Goal: Task Accomplishment & Management: Complete application form

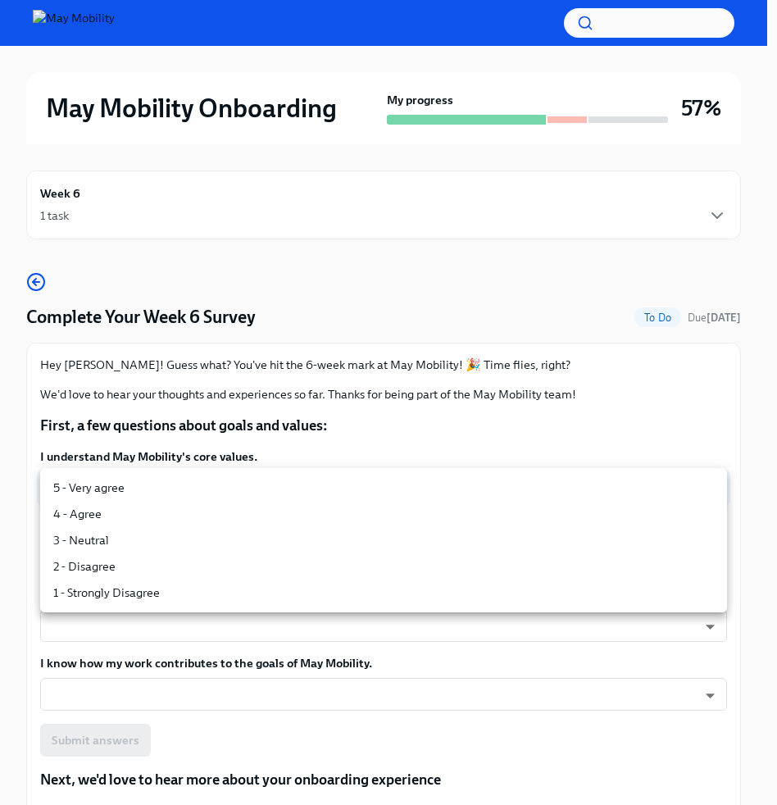
click at [128, 488] on li "5 - Very agree" at bounding box center [383, 487] width 687 height 26
type input "insi6vOkl"
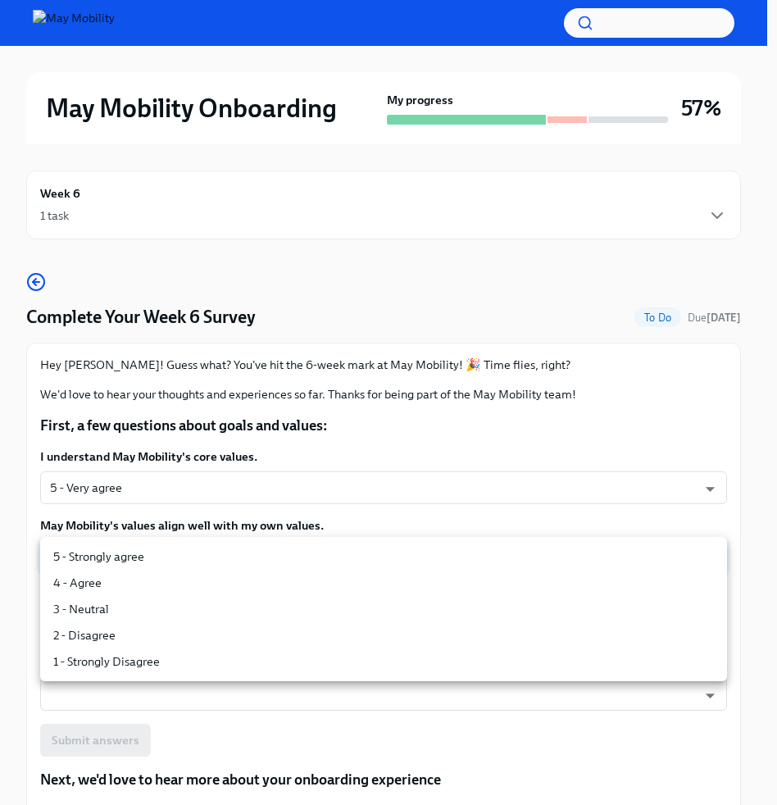
click at [138, 561] on li "5 - Strongly agree" at bounding box center [383, 556] width 687 height 26
type input "insi6vOkl"
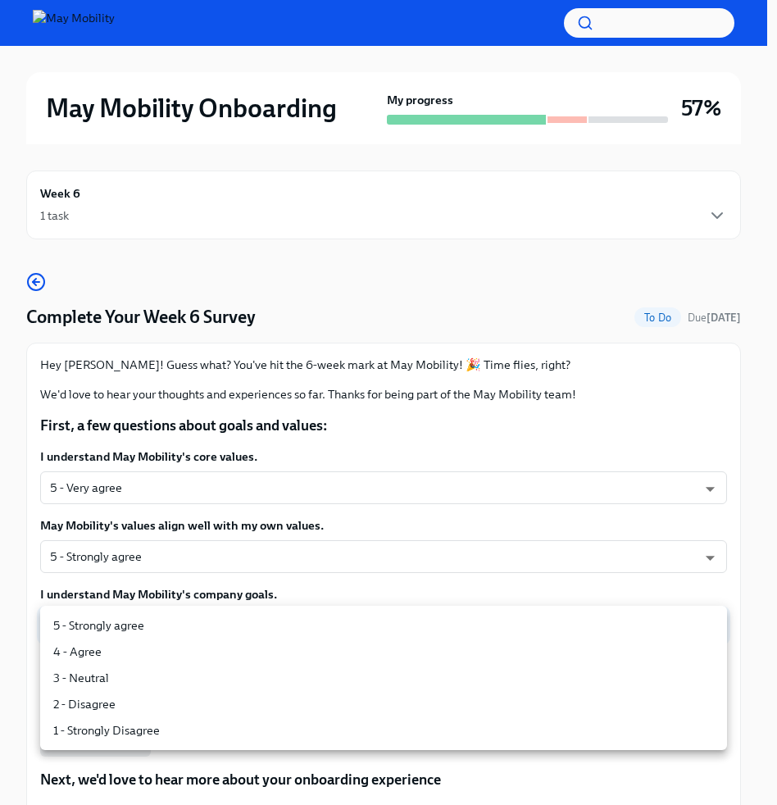
click at [109, 627] on li "5 - Strongly agree" at bounding box center [383, 625] width 687 height 26
type input "insi6vOkl"
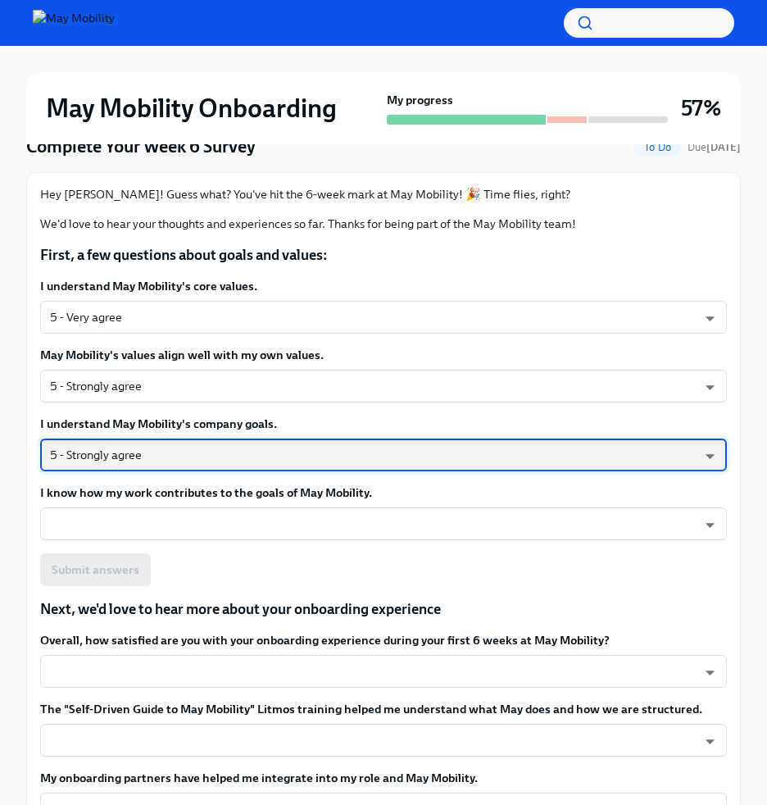
scroll to position [175, 0]
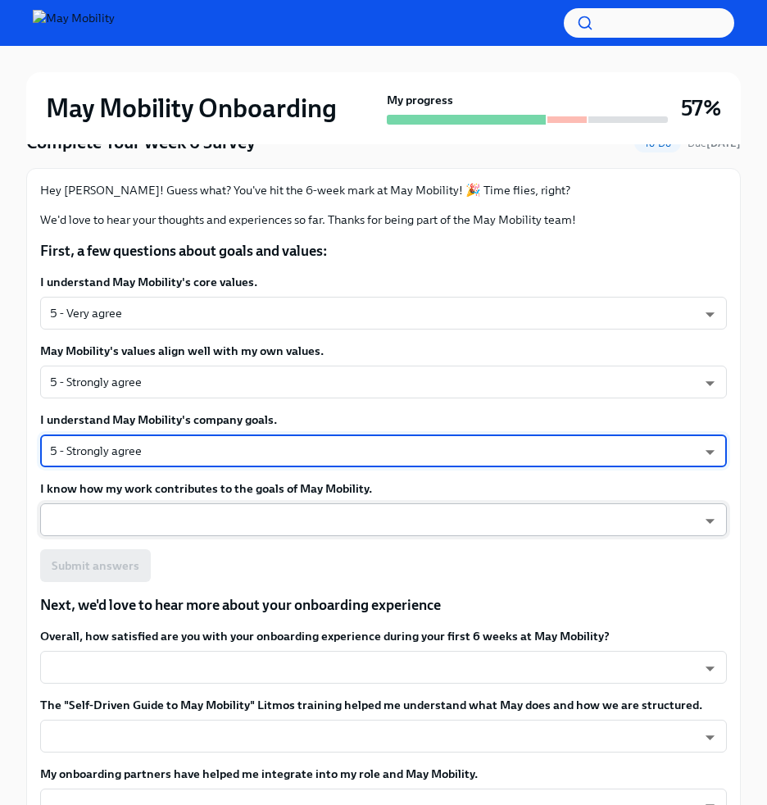
click at [207, 524] on body "May Mobility Onboarding My progress 57% Week 6 1 task Complete Your Week 6 Surv…" at bounding box center [383, 754] width 767 height 1859
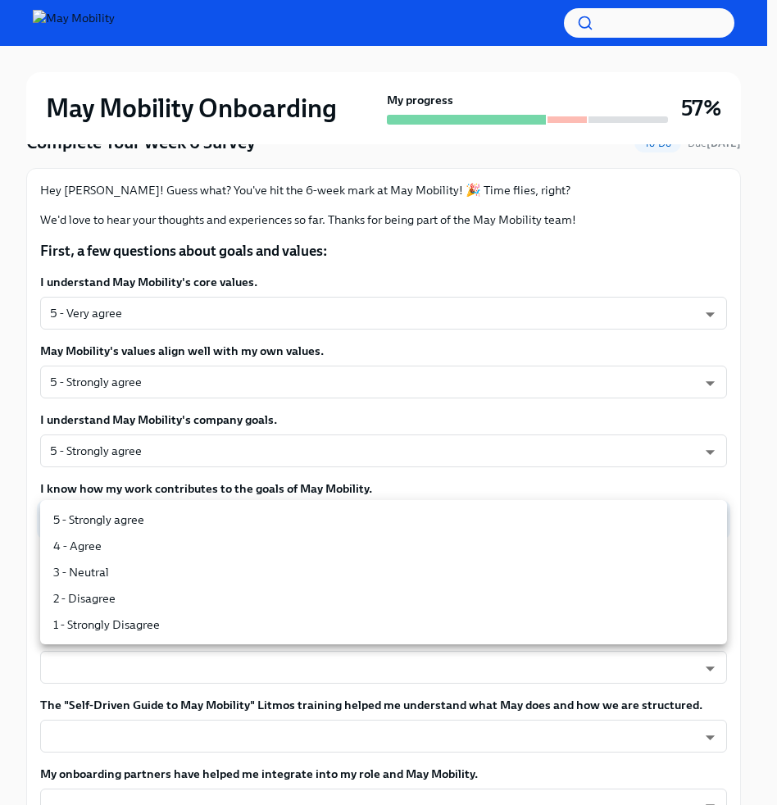
click at [170, 511] on li "5 - Strongly agree" at bounding box center [383, 519] width 687 height 26
type input "insi6vOkl"
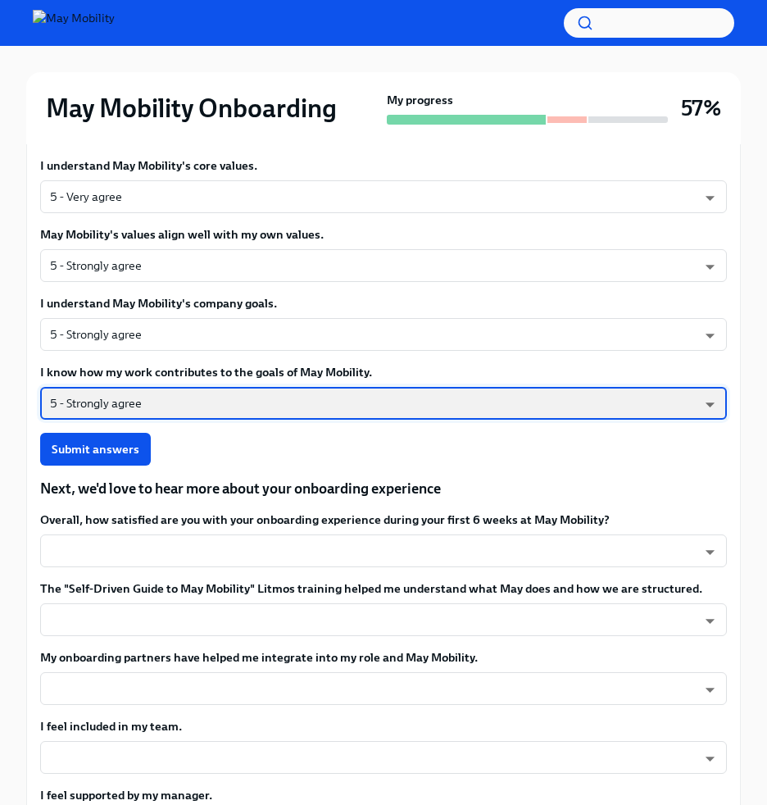
scroll to position [293, 0]
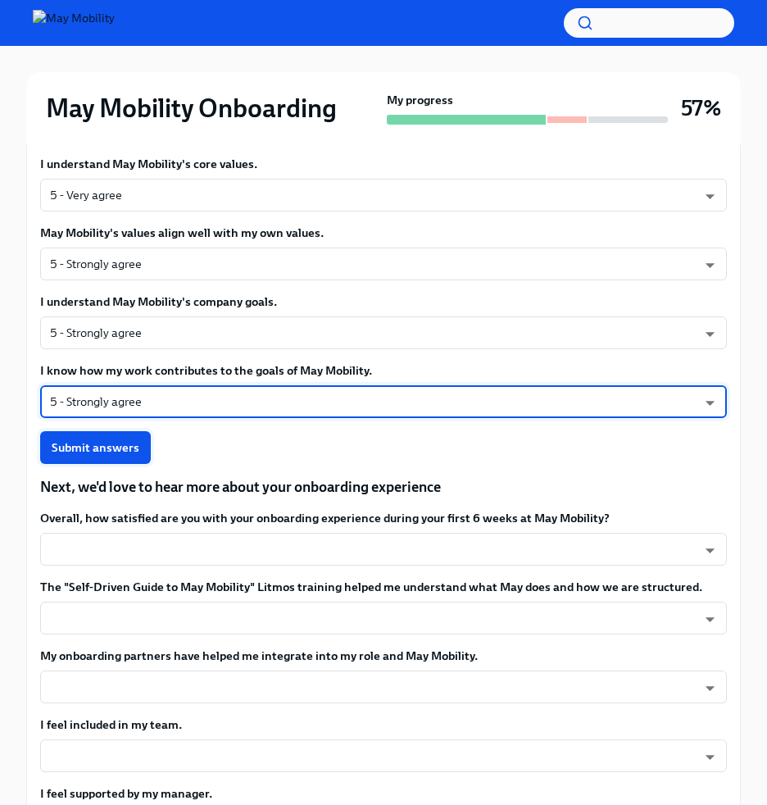
click at [129, 461] on button "Submit answers" at bounding box center [95, 447] width 111 height 33
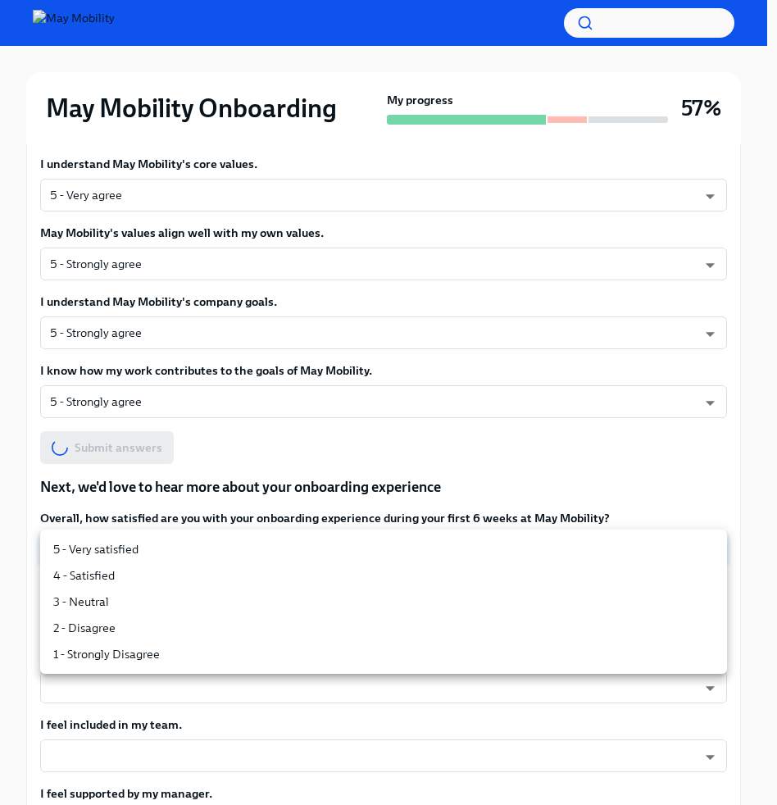
click at [185, 543] on body "May Mobility Onboarding My progress 57% Week 6 1 task Complete Your Week 6 Surv…" at bounding box center [388, 636] width 777 height 1859
click at [95, 546] on li "5 - Very satisfied" at bounding box center [383, 549] width 687 height 26
type input "insi6vOkl"
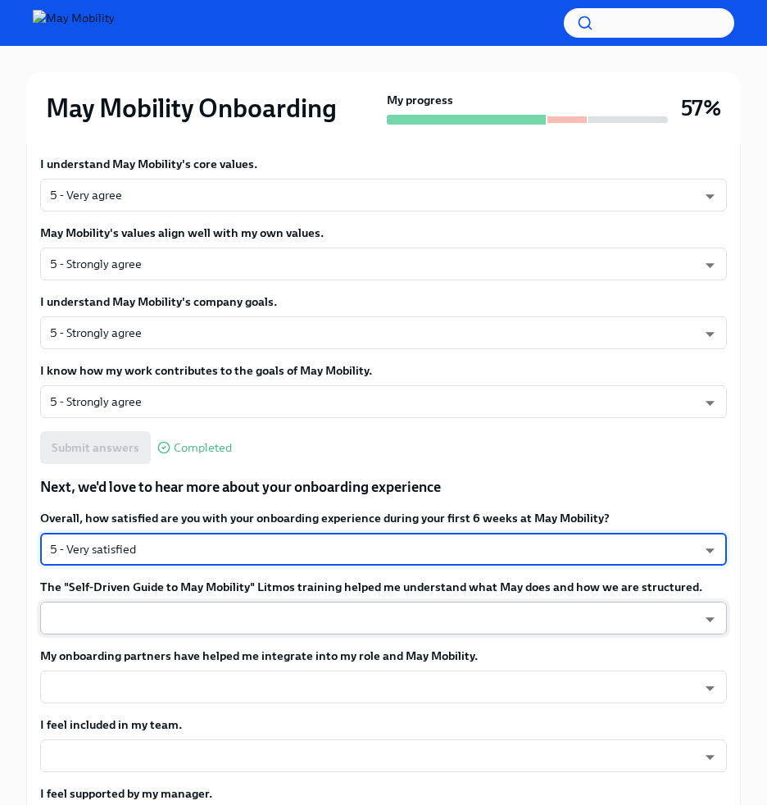
click at [174, 618] on body "May Mobility Onboarding My progress 57% Week 6 1 task Complete Your Week 6 Surv…" at bounding box center [383, 636] width 767 height 1859
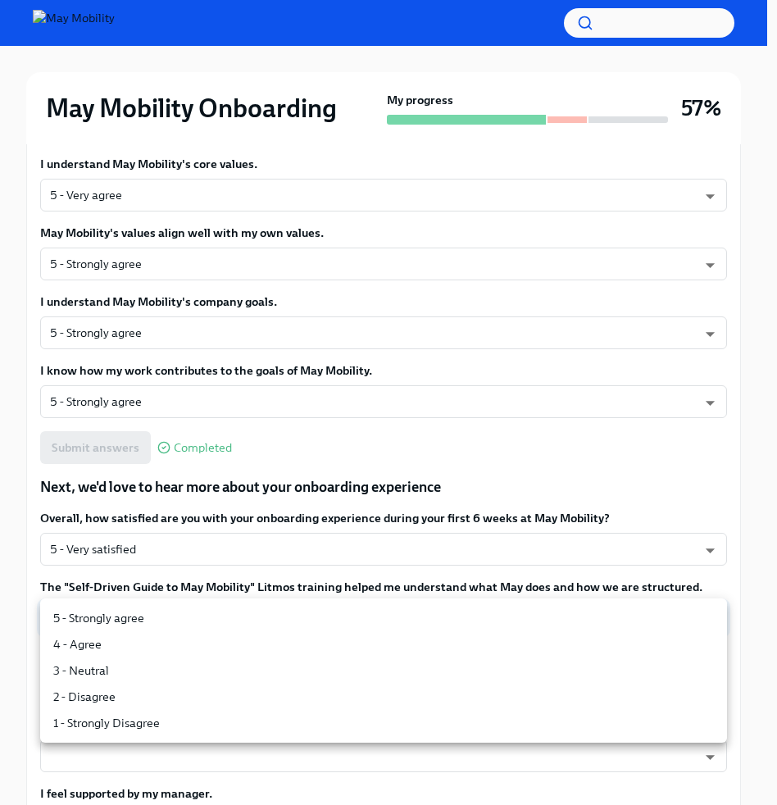
click at [132, 655] on li "4 - Agree" at bounding box center [383, 644] width 687 height 26
type input "nYbWsvkNA"
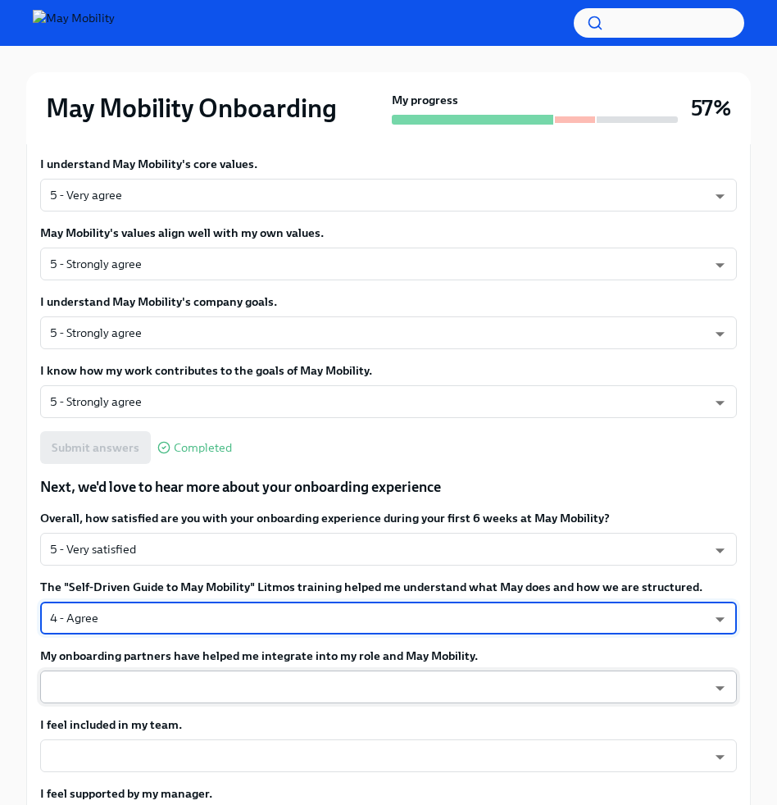
click at [179, 696] on body "May Mobility Onboarding My progress 57% Week 6 1 task Complete Your Week 6 Surv…" at bounding box center [388, 636] width 777 height 1859
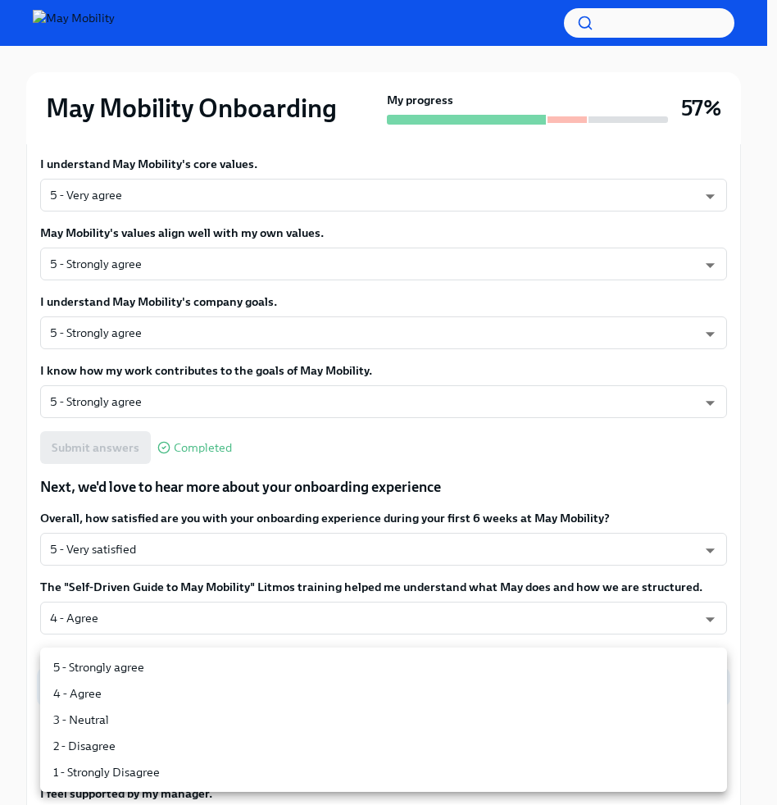
click at [121, 670] on li "5 - Strongly agree" at bounding box center [383, 667] width 687 height 26
type input "insi6vOkl"
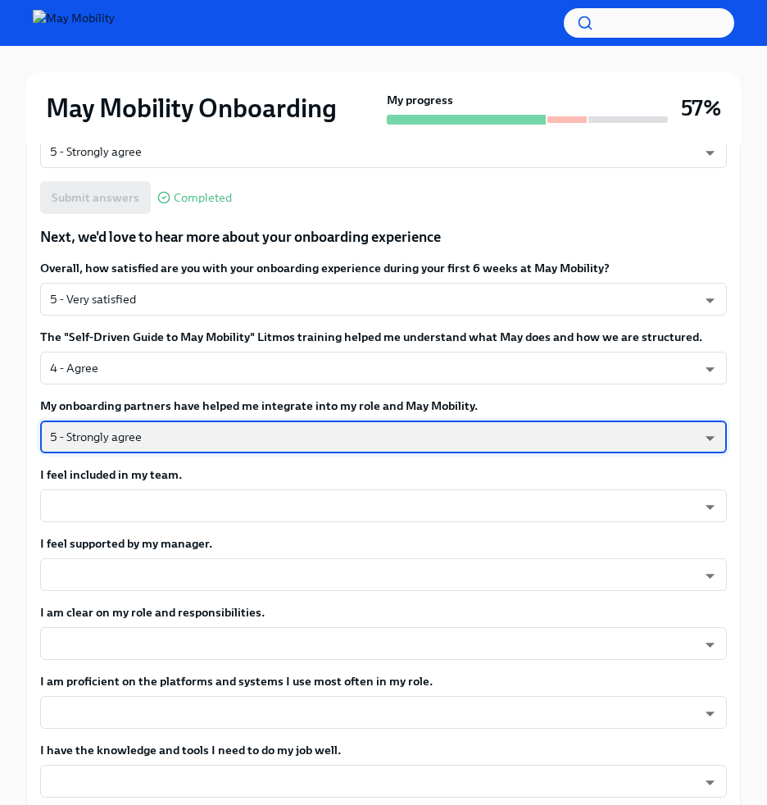
scroll to position [544, 0]
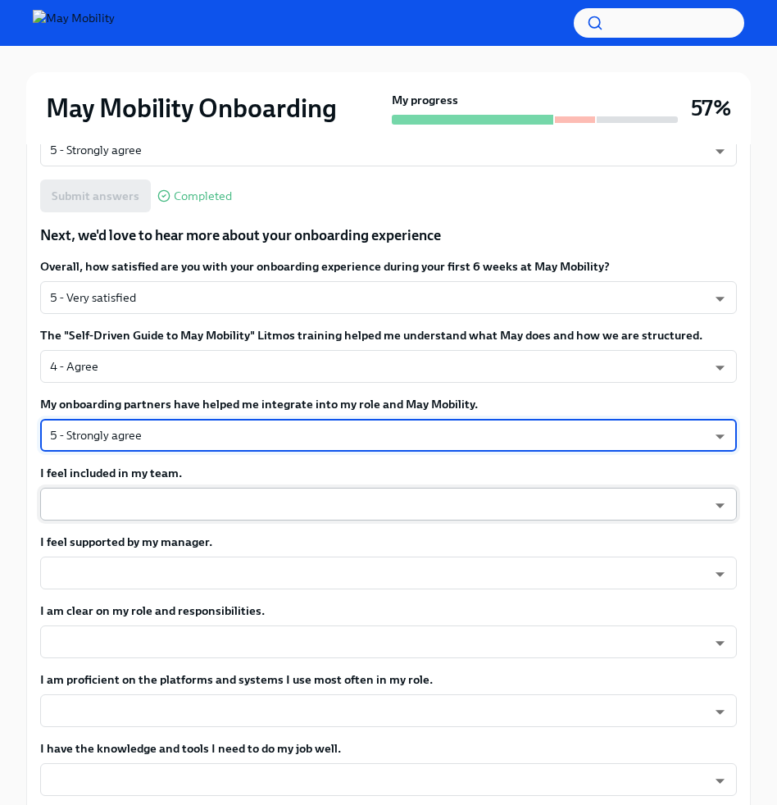
click at [152, 504] on body "May Mobility Onboarding My progress 57% Week 6 1 task Complete Your Week 6 Surv…" at bounding box center [388, 385] width 777 height 1859
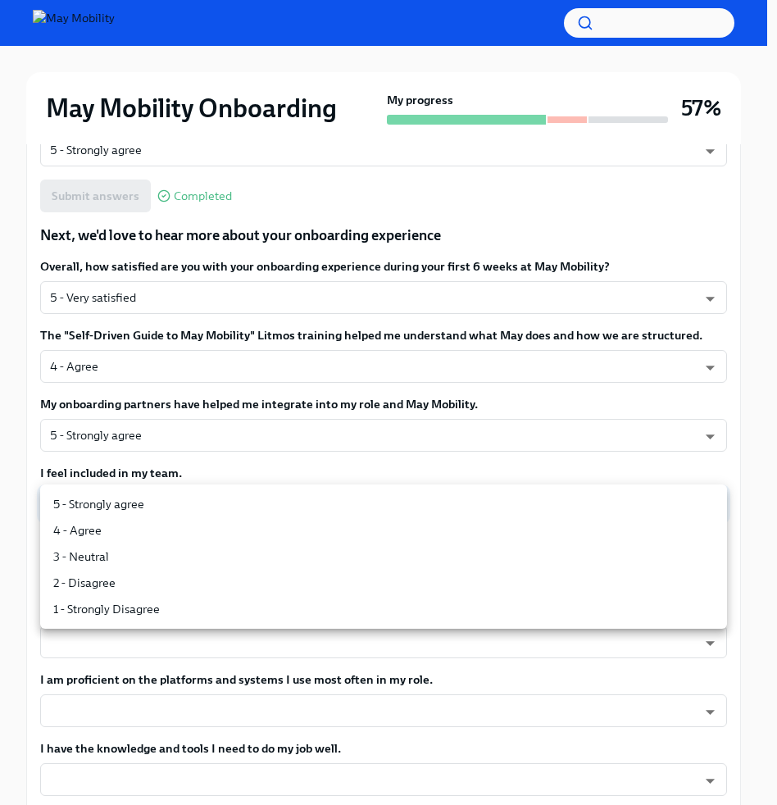
click at [138, 512] on li "5 - Strongly agree" at bounding box center [383, 504] width 687 height 26
type input "insi6vOkl"
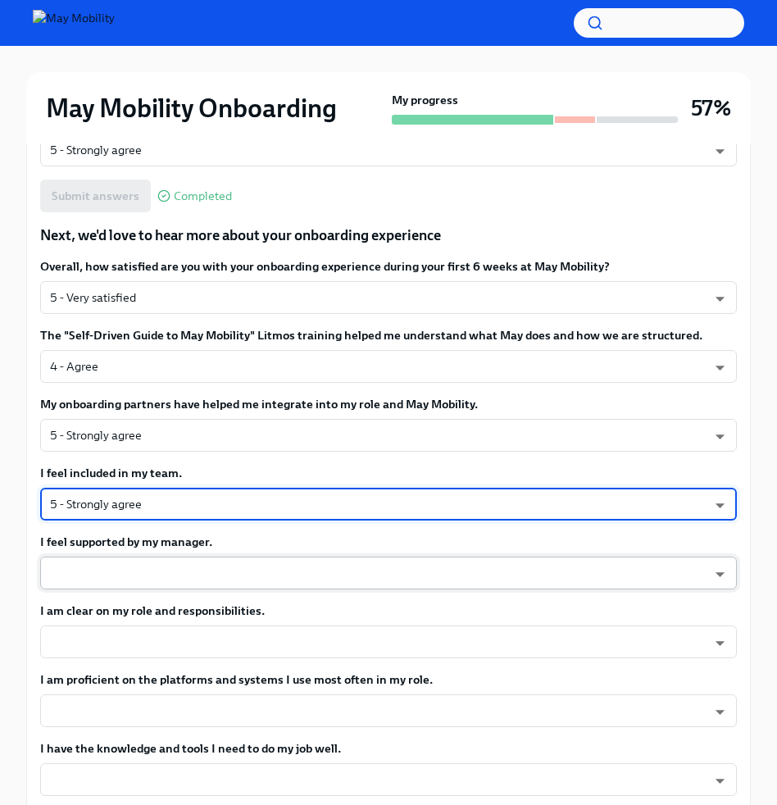
click at [135, 570] on body "May Mobility Onboarding My progress 57% Week 6 1 task Complete Your Week 6 Surv…" at bounding box center [388, 385] width 777 height 1859
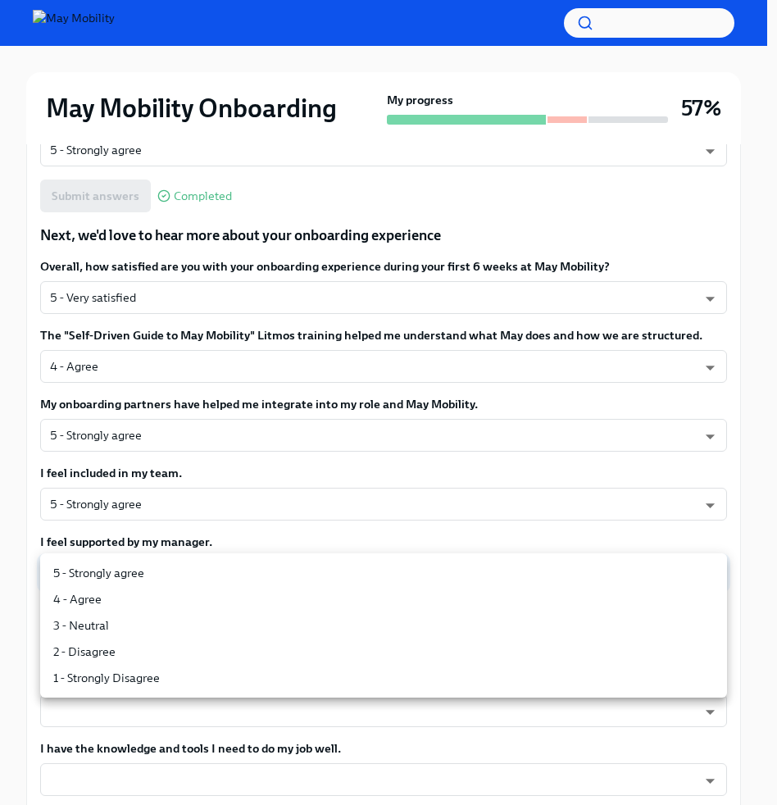
click at [126, 574] on li "5 - Strongly agree" at bounding box center [383, 573] width 687 height 26
type input "insi6vOkl"
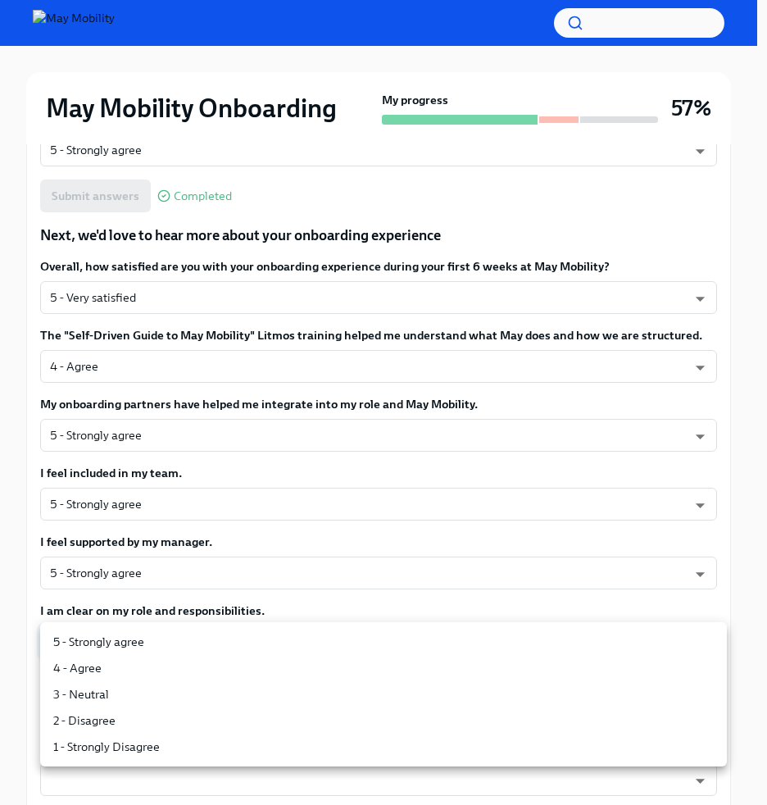
click at [168, 634] on body "May Mobility Onboarding My progress 57% Week 6 1 task Complete Your Week 6 Surv…" at bounding box center [383, 385] width 767 height 1859
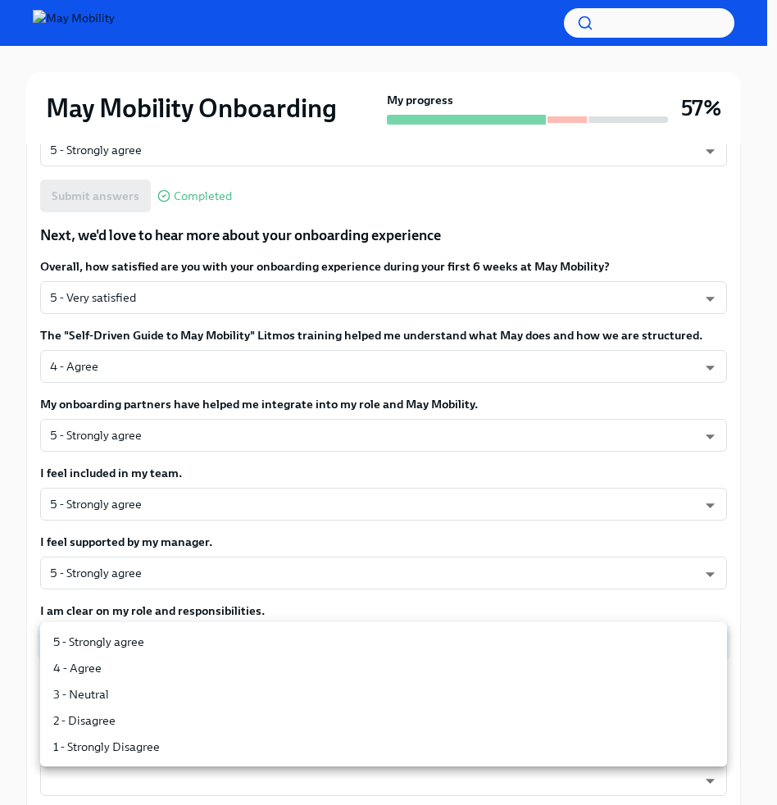
click at [91, 670] on li "4 - Agree" at bounding box center [383, 668] width 687 height 26
type input "nYbWsvkNA"
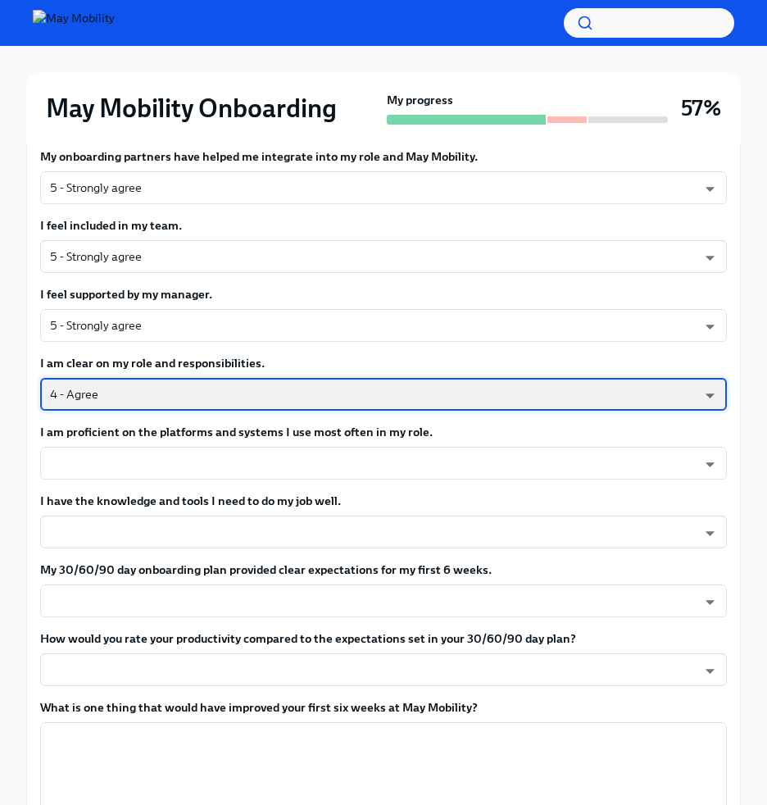
scroll to position [797, 0]
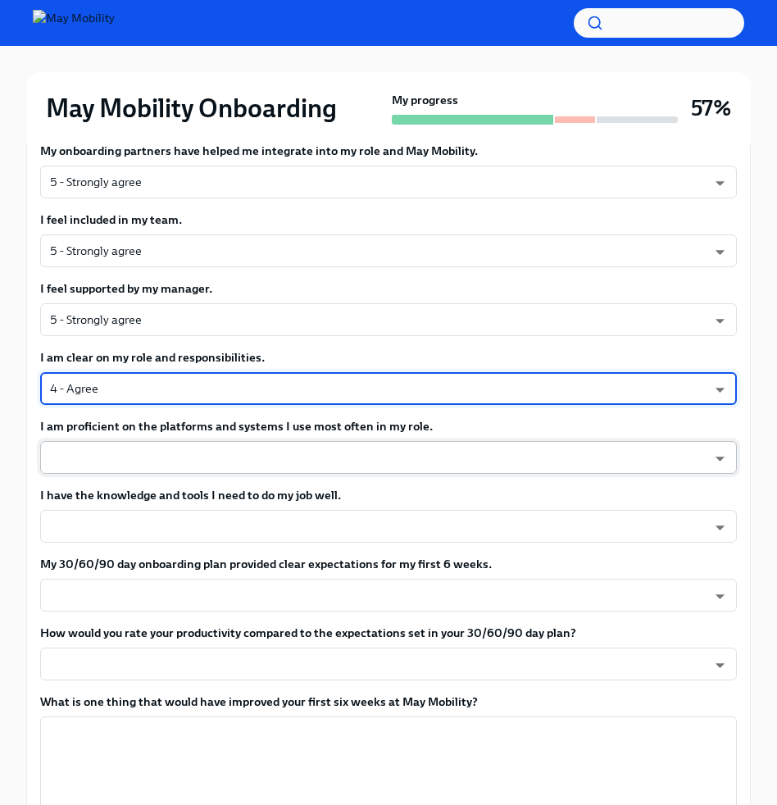
click at [227, 457] on body "May Mobility Onboarding My progress 57% Week 6 1 task Complete Your Week 6 Surv…" at bounding box center [388, 132] width 777 height 1859
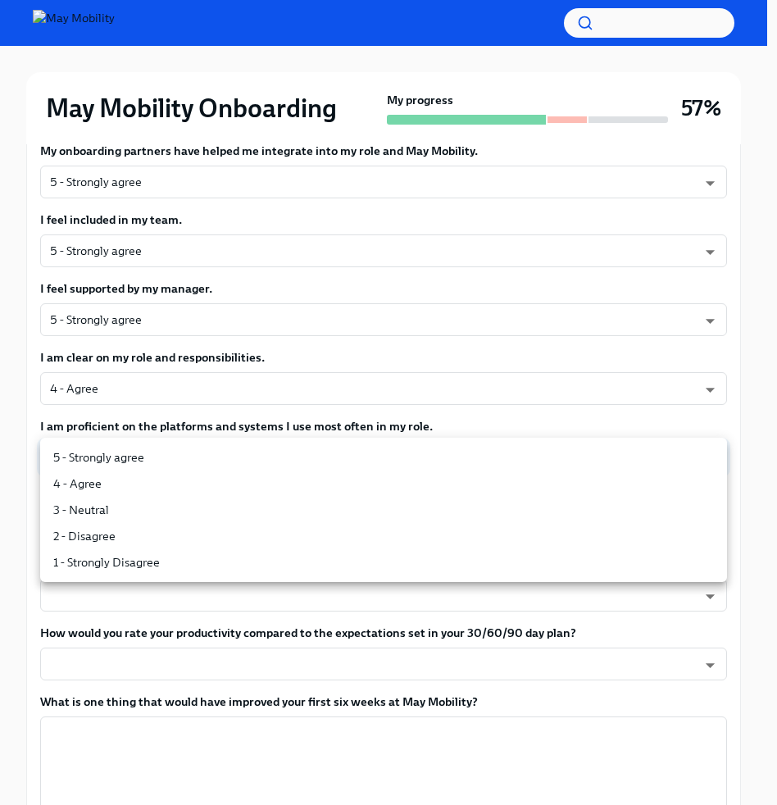
click at [139, 491] on li "4 - Agree" at bounding box center [383, 483] width 687 height 26
type input "nYbWsvkNA"
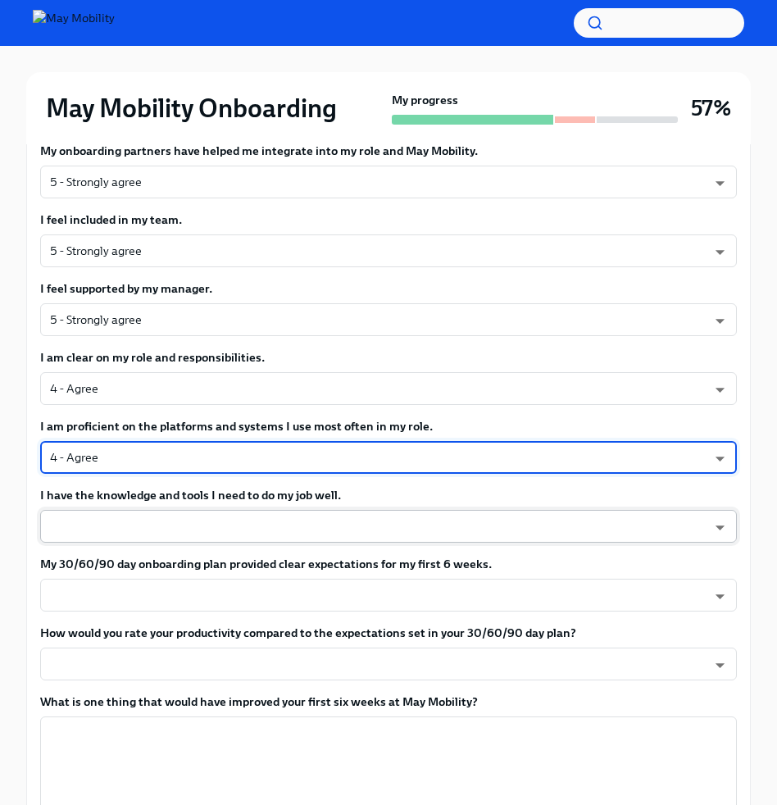
click at [162, 520] on body "May Mobility Onboarding My progress 57% Week 6 1 task Complete Your Week 6 Surv…" at bounding box center [388, 132] width 777 height 1859
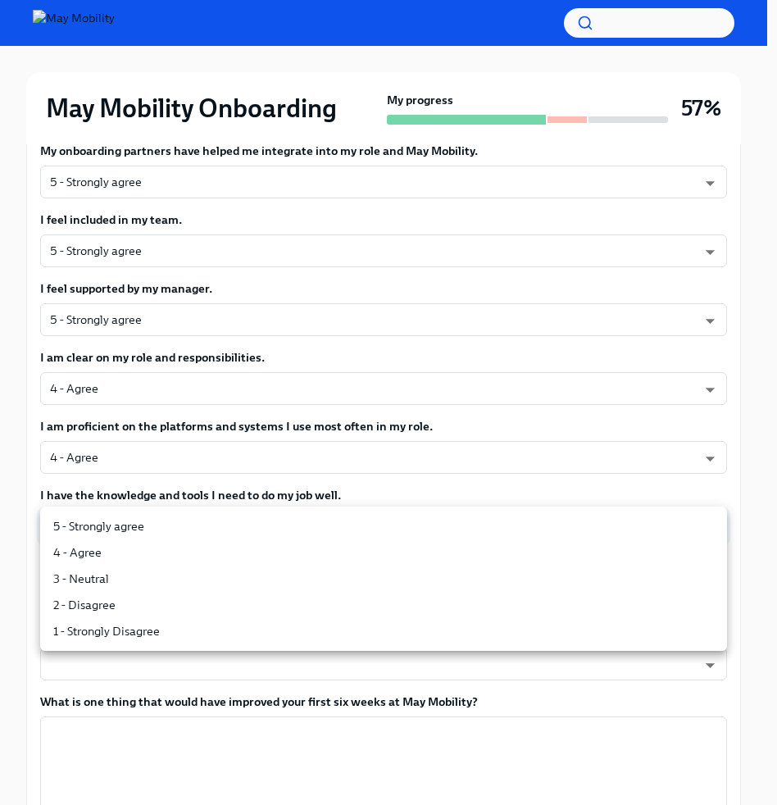
click at [126, 524] on li "5 - Strongly agree" at bounding box center [383, 526] width 687 height 26
type input "insi6vOkl"
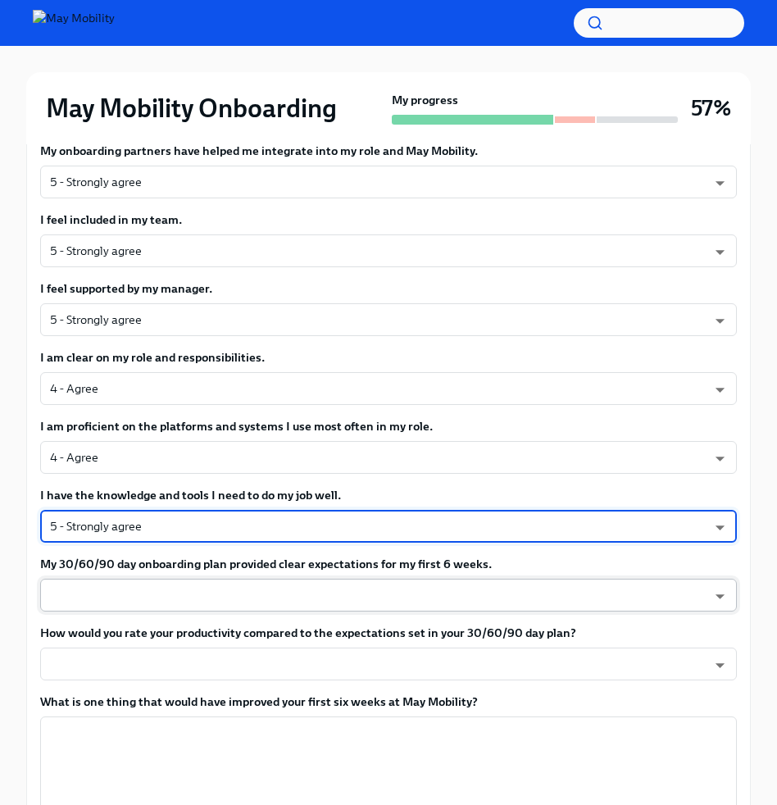
click at [163, 606] on body "May Mobility Onboarding My progress 57% Week 6 1 task Complete Your Week 6 Surv…" at bounding box center [388, 132] width 777 height 1859
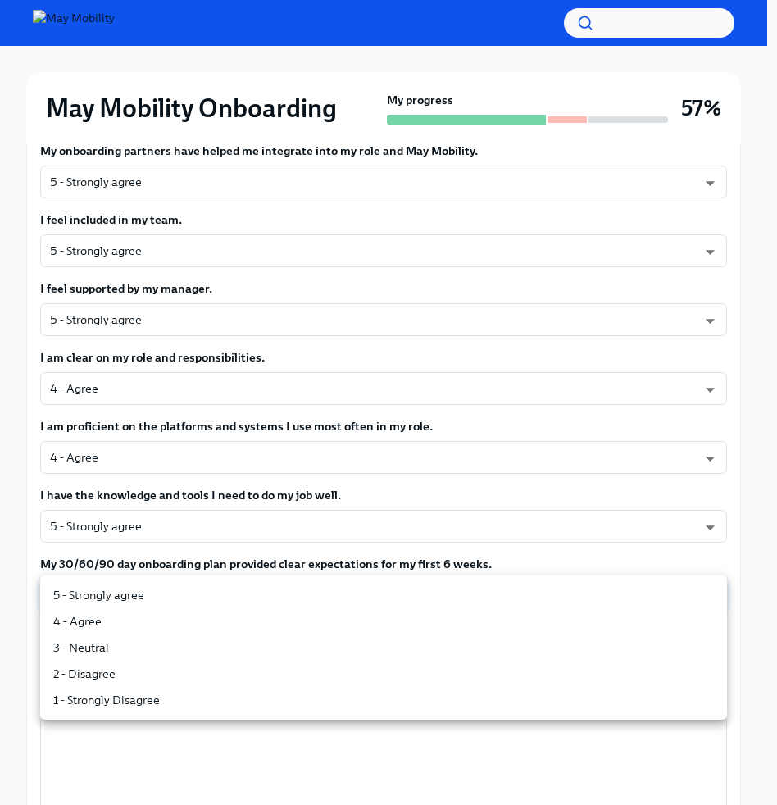
click at [98, 620] on li "4 - Agree" at bounding box center [383, 621] width 687 height 26
type input "nYbWsvkNA"
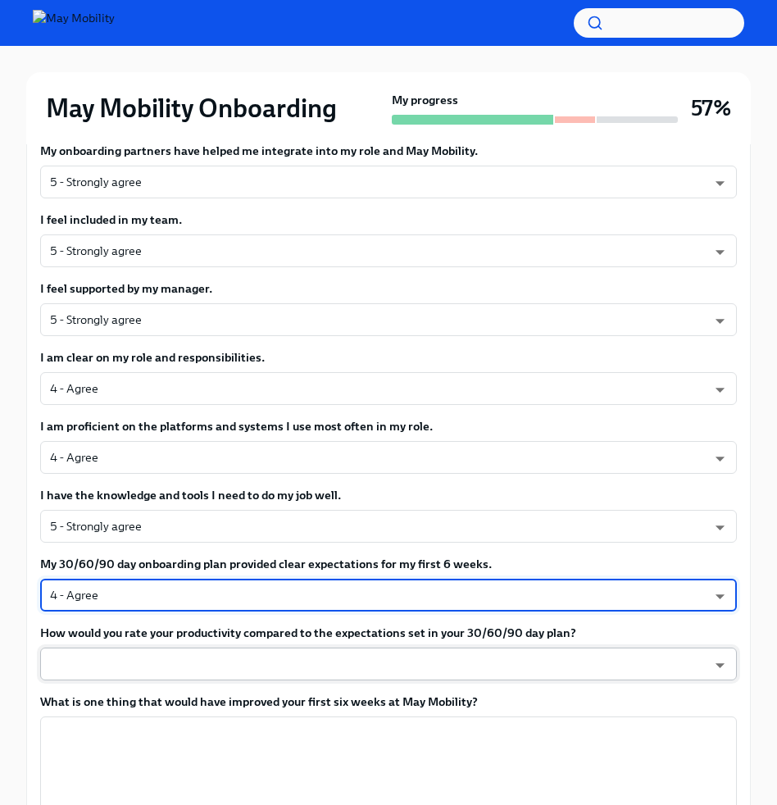
click at [163, 669] on body "May Mobility Onboarding My progress 57% Week 6 1 task Complete Your Week 6 Surv…" at bounding box center [388, 132] width 777 height 1859
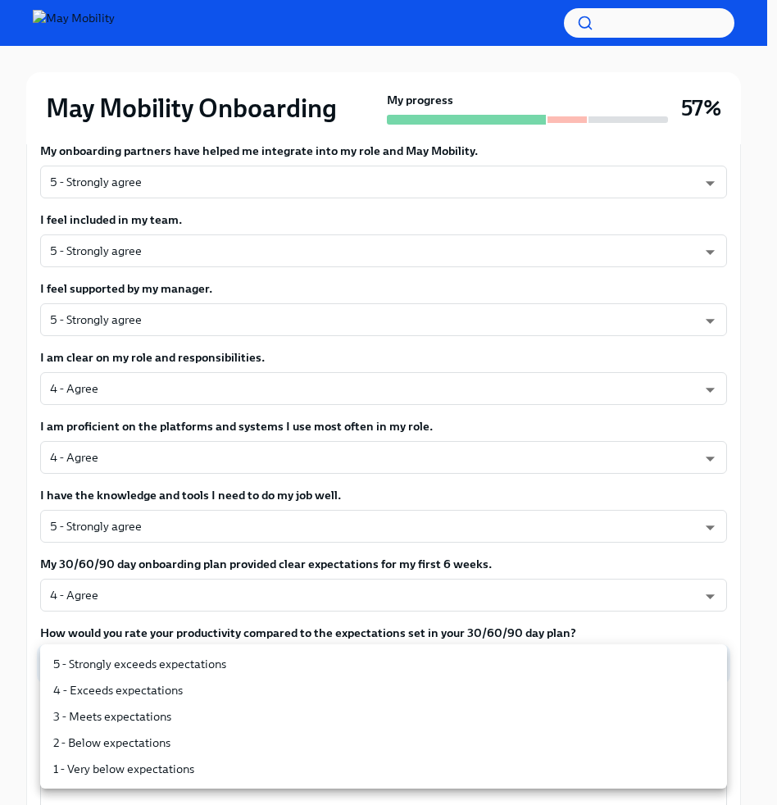
click at [222, 723] on li "3 - Meets expectations" at bounding box center [383, 716] width 687 height 26
type input "uYz84vslQ"
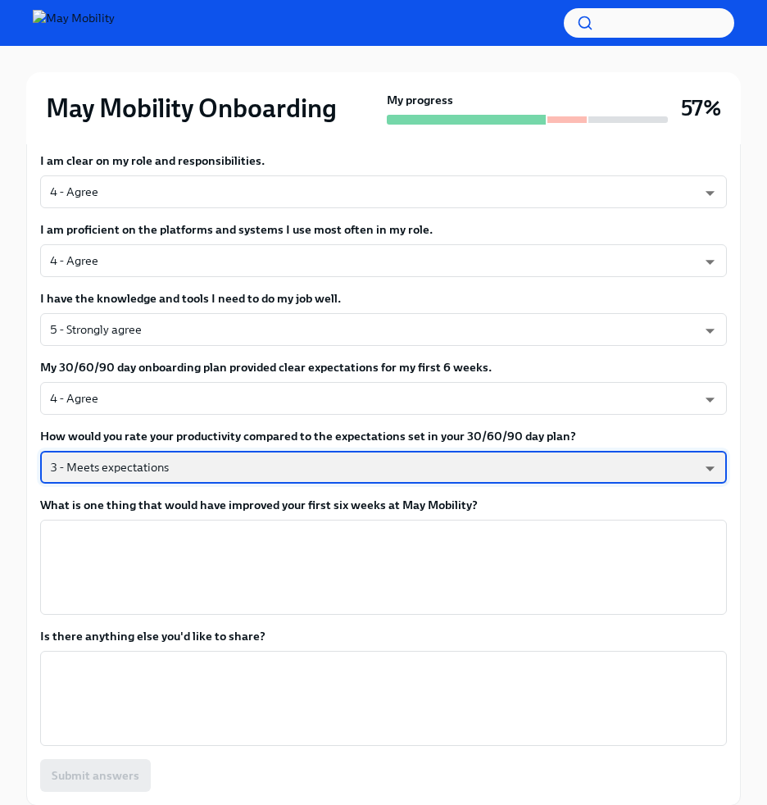
scroll to position [996, 0]
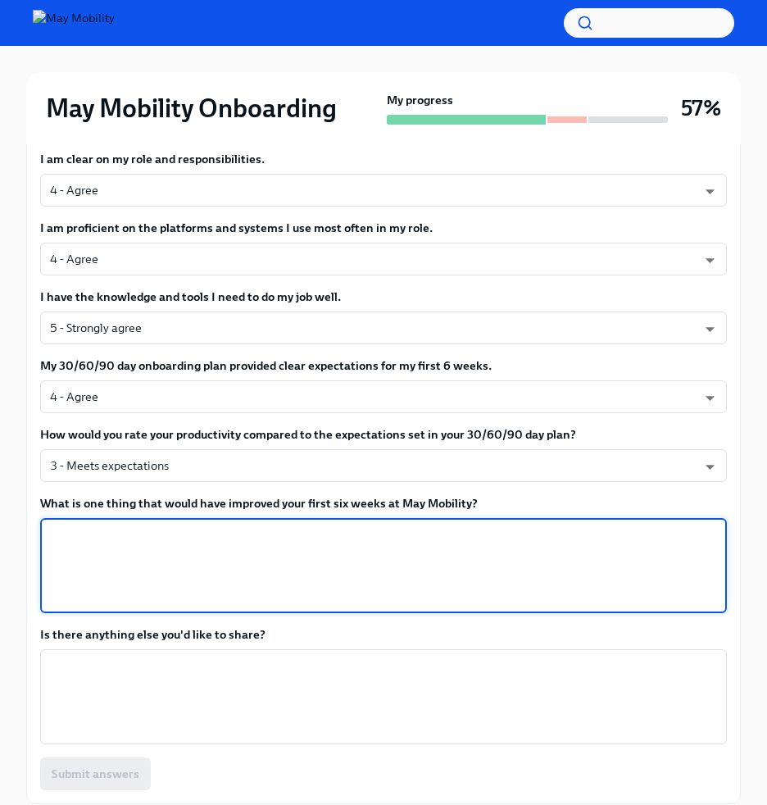
click at [241, 568] on textarea "What is one thing that would have improved your first six weeks at May Mobility?" at bounding box center [383, 565] width 667 height 79
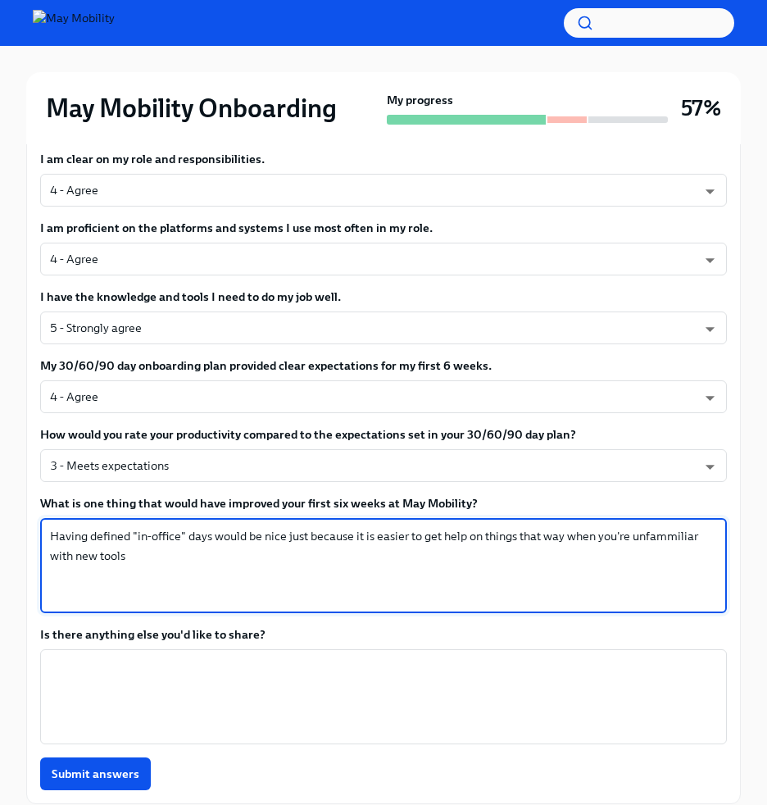
drag, startPoint x: 185, startPoint y: 571, endPoint x: 286, endPoint y: 539, distance: 105.7
click at [286, 539] on textarea "Having defined "in-office" days would be nice just because it is easier to get …" at bounding box center [383, 565] width 667 height 79
click at [524, 553] on textarea "Having defined "in-office" days would be nice just so I could know when to e" at bounding box center [383, 565] width 667 height 79
click at [216, 536] on textarea "Having defined "in-office" days would be nice just so I could know when to expe…" at bounding box center [383, 565] width 667 height 79
drag, startPoint x: 227, startPoint y: 534, endPoint x: 17, endPoint y: 533, distance: 209.8
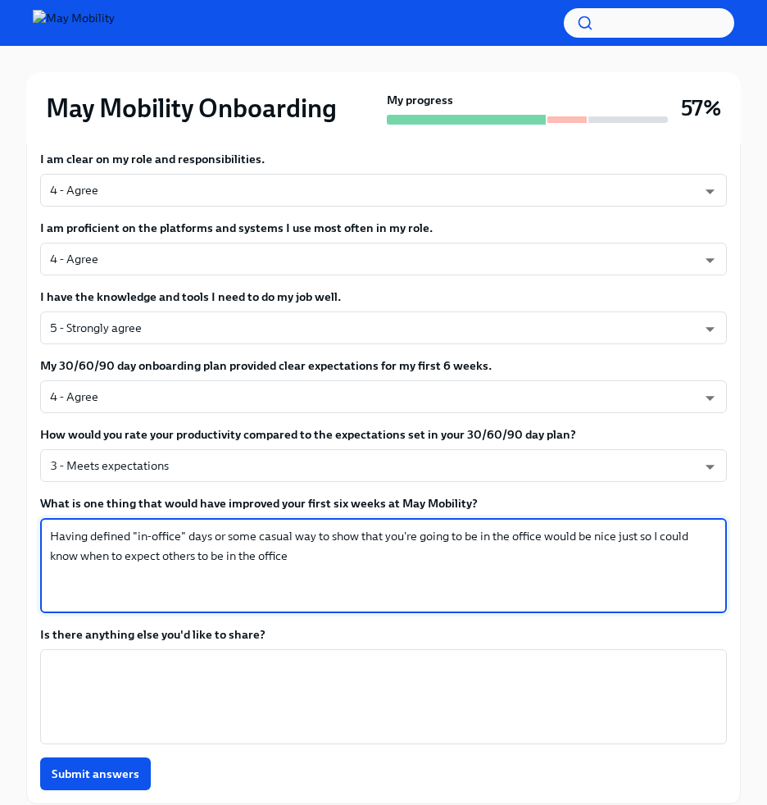
click at [50, 533] on textarea "Having defined "in-office" days or some casual way to show that you're going to…" at bounding box center [383, 565] width 667 height 79
click at [193, 559] on textarea "Having some casual way to show that you're going to be in the office would be n…" at bounding box center [383, 565] width 667 height 79
click at [138, 553] on textarea "Having some casual way to show that you're going to be in the office would be n…" at bounding box center [383, 565] width 667 height 79
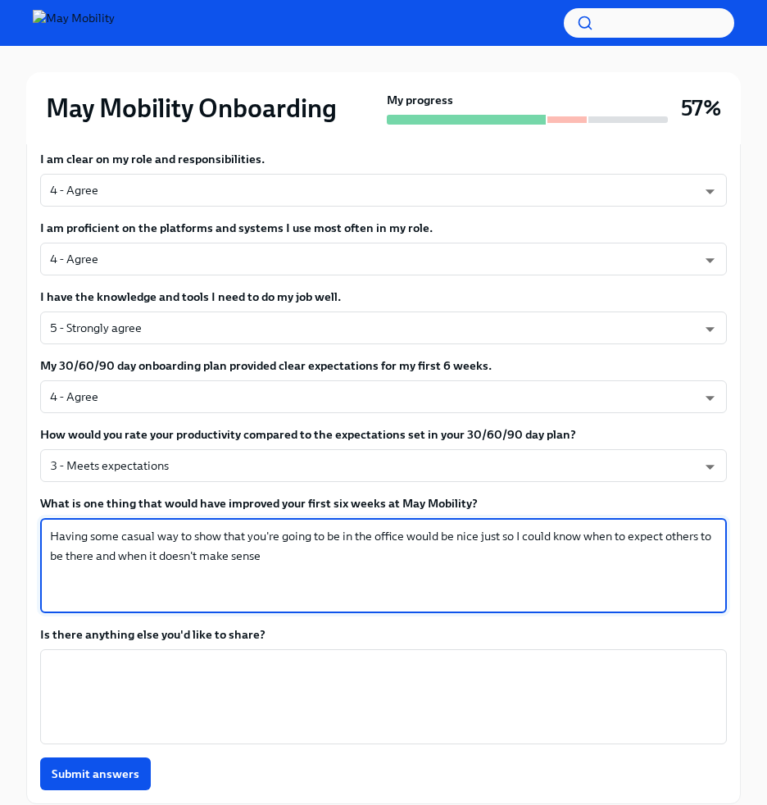
drag, startPoint x: 308, startPoint y: 545, endPoint x: 303, endPoint y: 556, distance: 11.7
click at [303, 556] on textarea "Having some casual way to show that you're going to be in the office would be n…" at bounding box center [383, 565] width 667 height 79
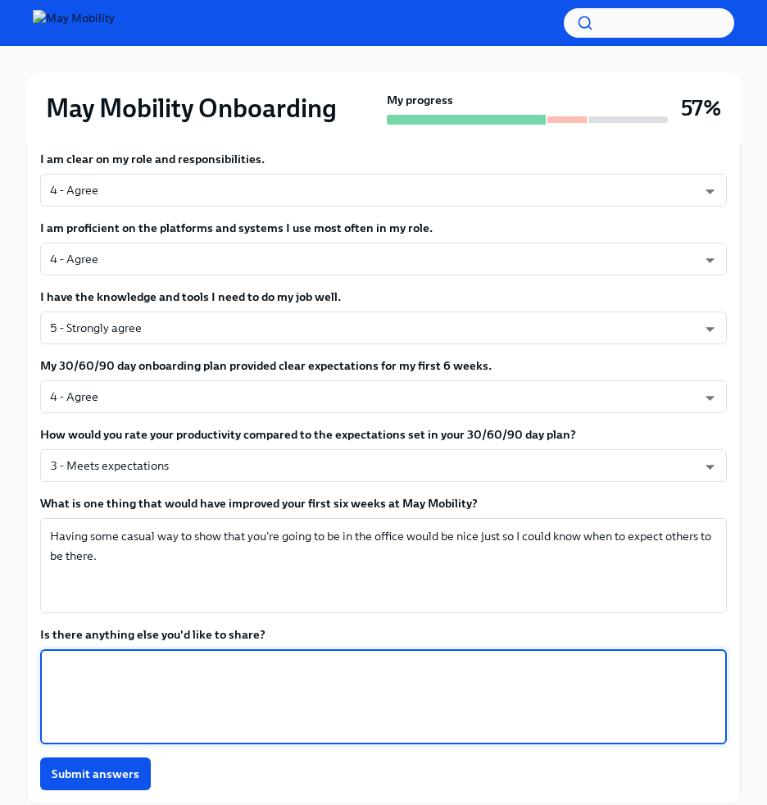
click at [185, 666] on textarea "Is there anything else you'd like to share?" at bounding box center [383, 696] width 667 height 79
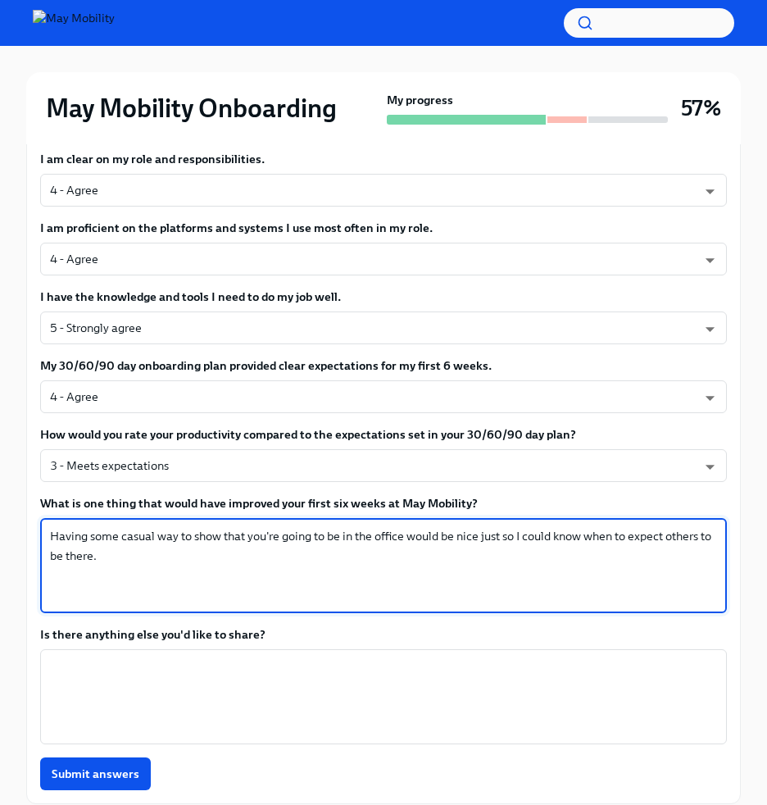
click at [120, 602] on textarea "Having some casual way to show that you're going to be in the office would be n…" at bounding box center [383, 565] width 667 height 79
click at [163, 700] on textarea "Is there anything else you'd like to share?" at bounding box center [383, 696] width 667 height 79
click at [252, 583] on textarea "Having some casual way to show that you're going to be in the office would be n…" at bounding box center [383, 565] width 667 height 79
click at [583, 541] on textarea "Having some casual way to show that you're going to be in the office would be n…" at bounding box center [383, 565] width 667 height 79
click at [482, 579] on textarea "Having some casual way to show that you're going to be in the office would be n…" at bounding box center [383, 565] width 667 height 79
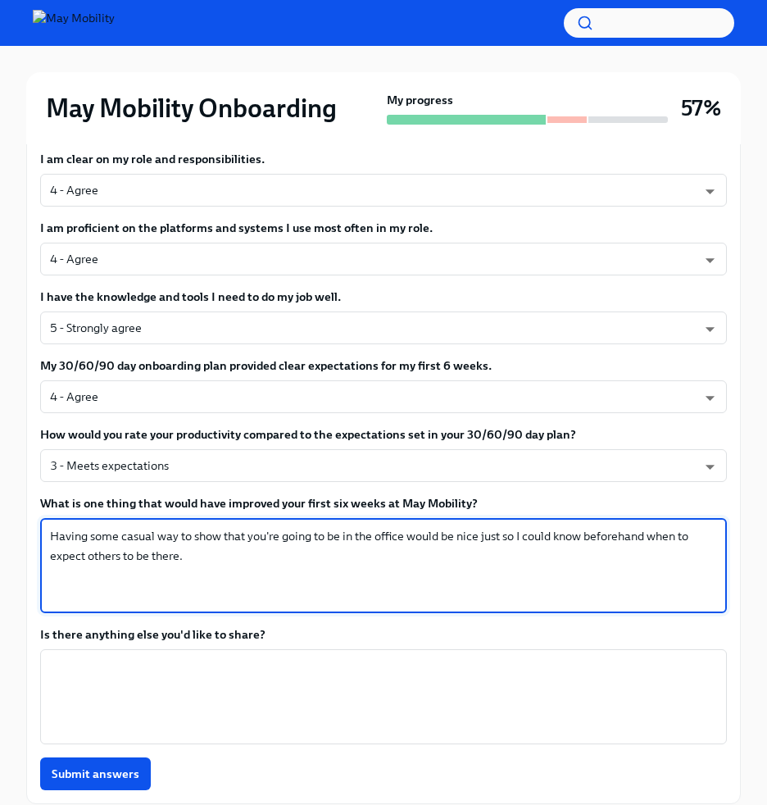
click at [379, 590] on textarea "Having some casual way to show that you're going to be in the office would be n…" at bounding box center [383, 565] width 667 height 79
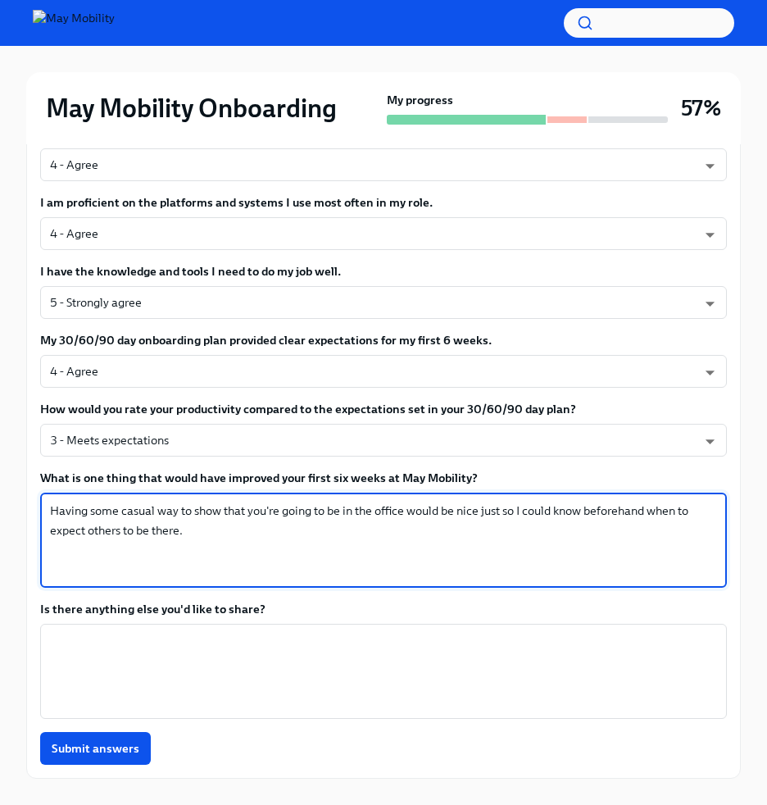
scroll to position [1054, 0]
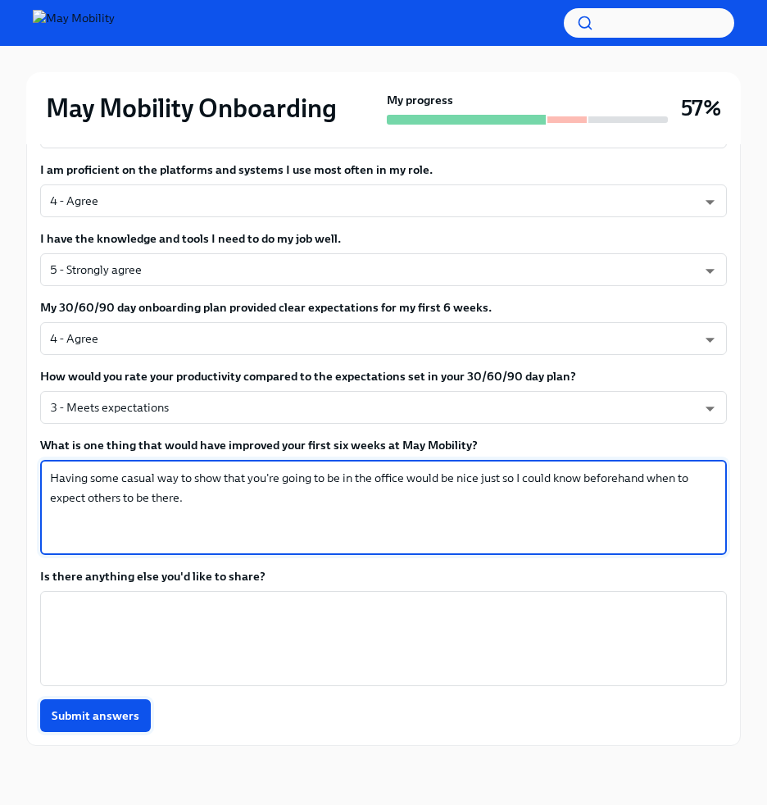
type textarea "Having some casual way to show that you're going to be in the office would be n…"
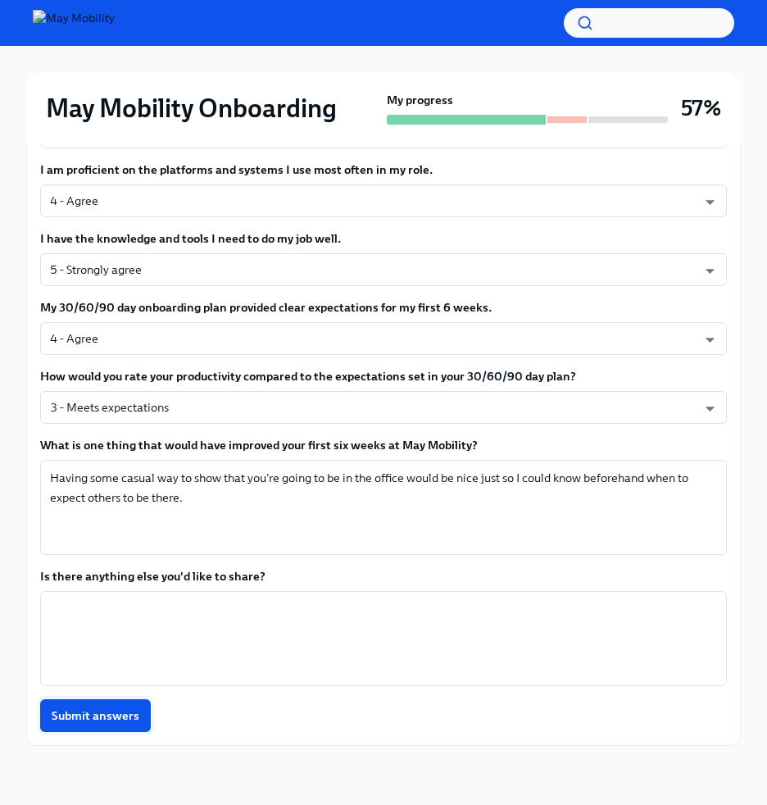
click at [102, 720] on span "Submit answers" at bounding box center [96, 715] width 88 height 16
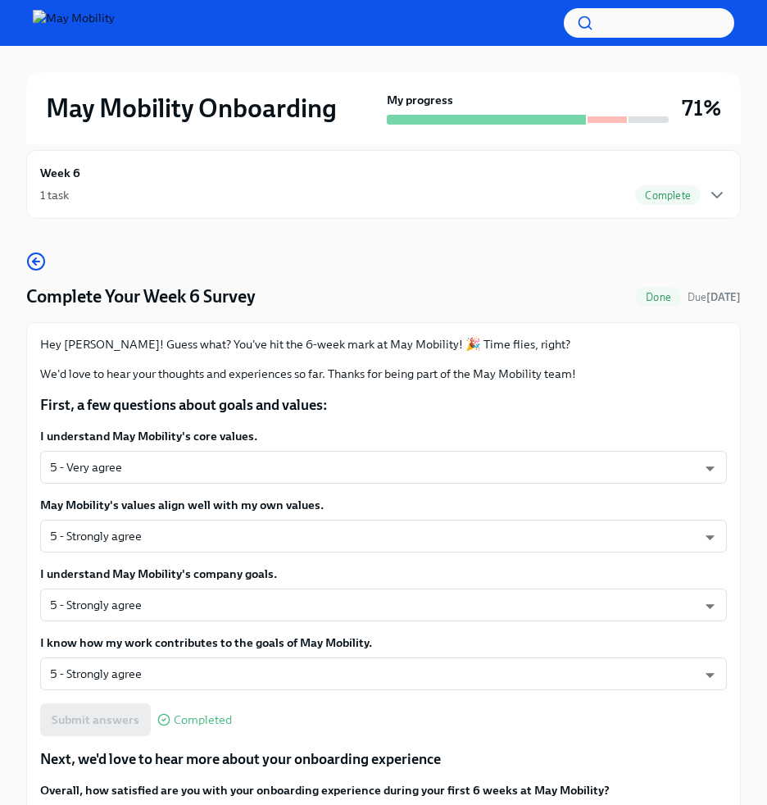
scroll to position [0, 0]
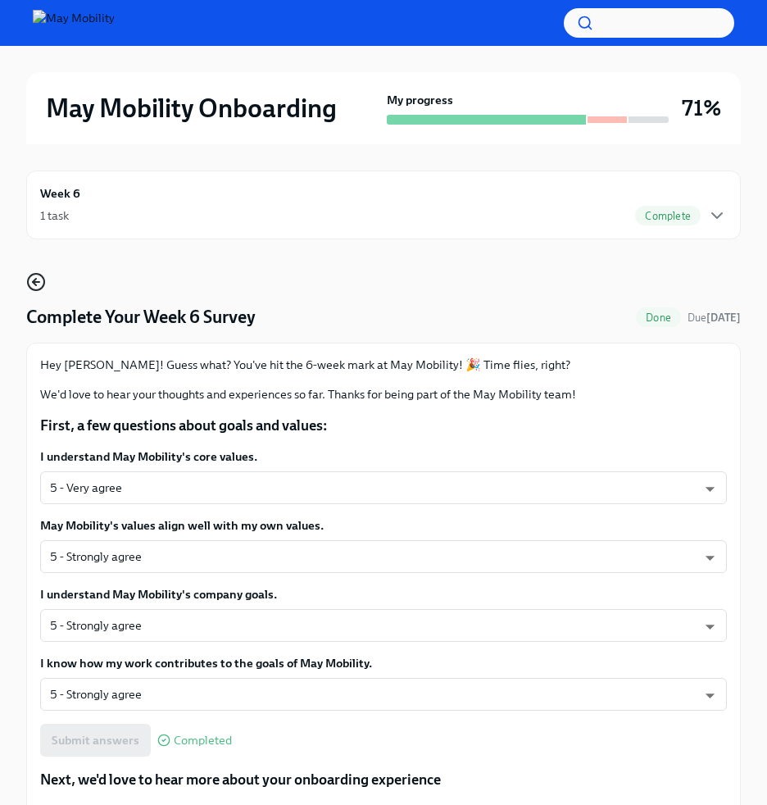
click at [37, 288] on icon "button" at bounding box center [36, 282] width 20 height 20
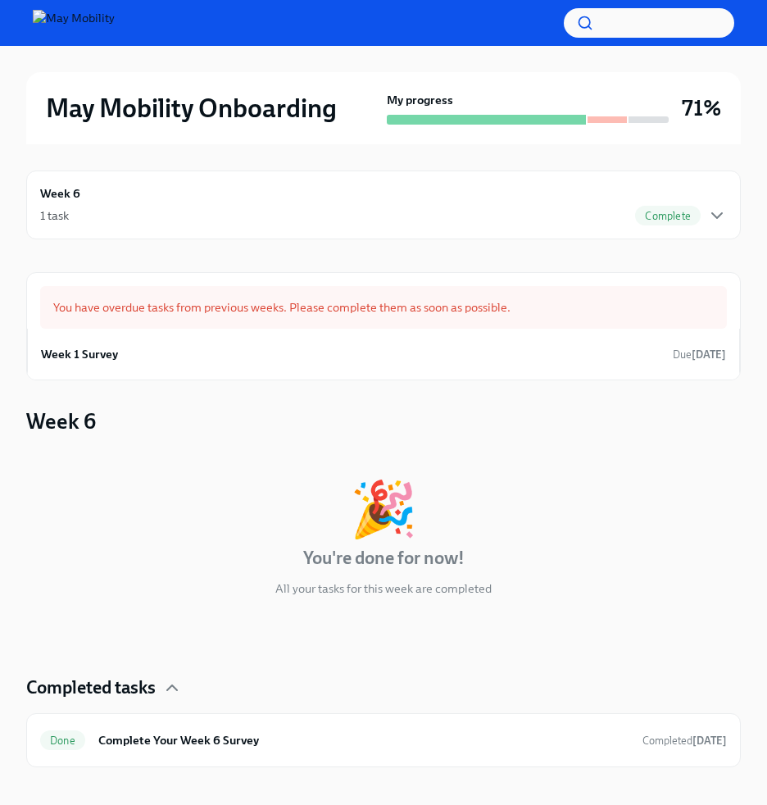
scroll to position [21, 0]
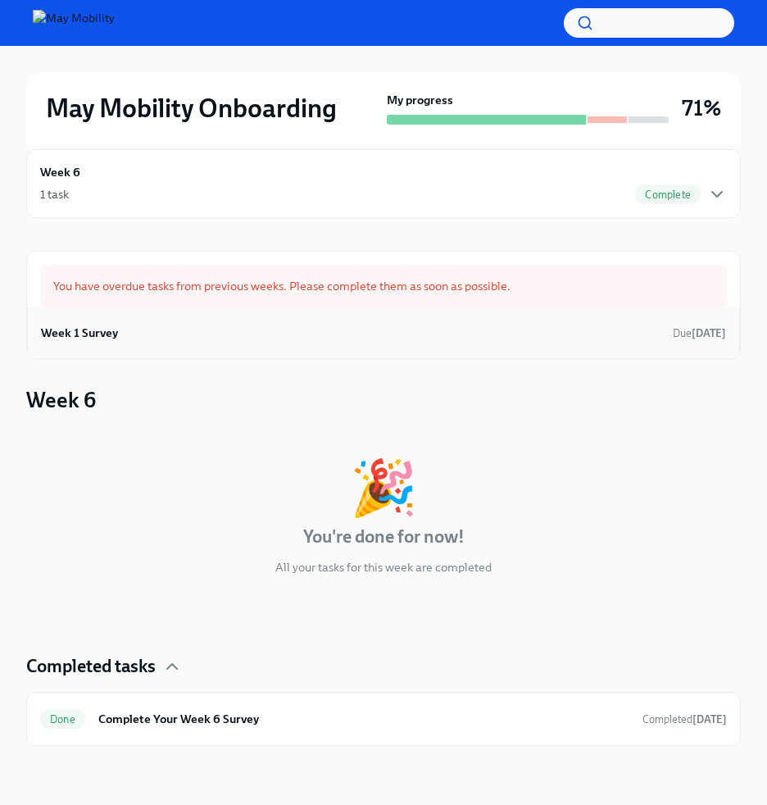
click at [166, 325] on div "Week 1 Survey Due [DATE]" at bounding box center [383, 332] width 685 height 25
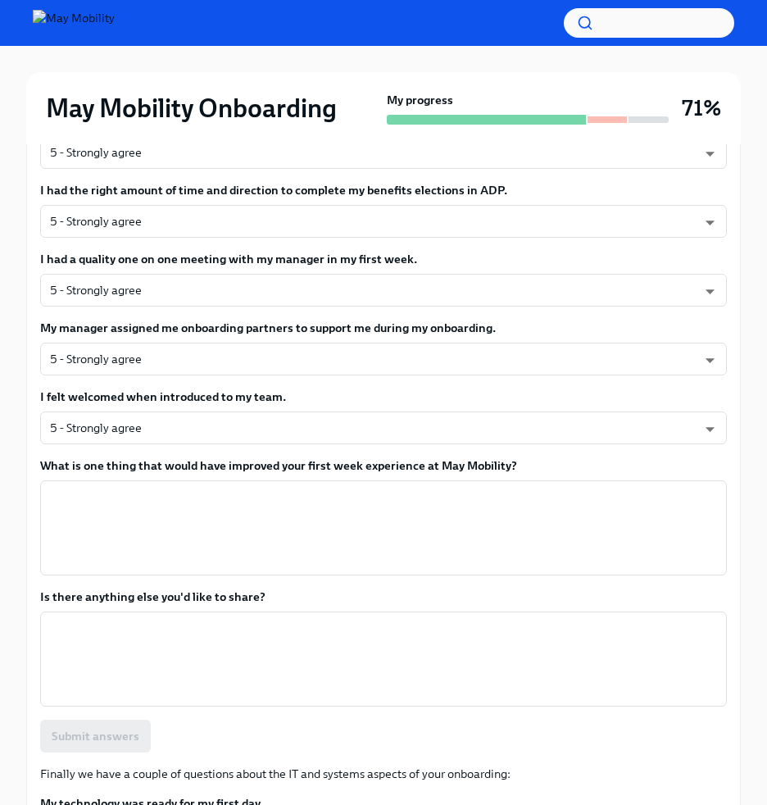
scroll to position [917, 0]
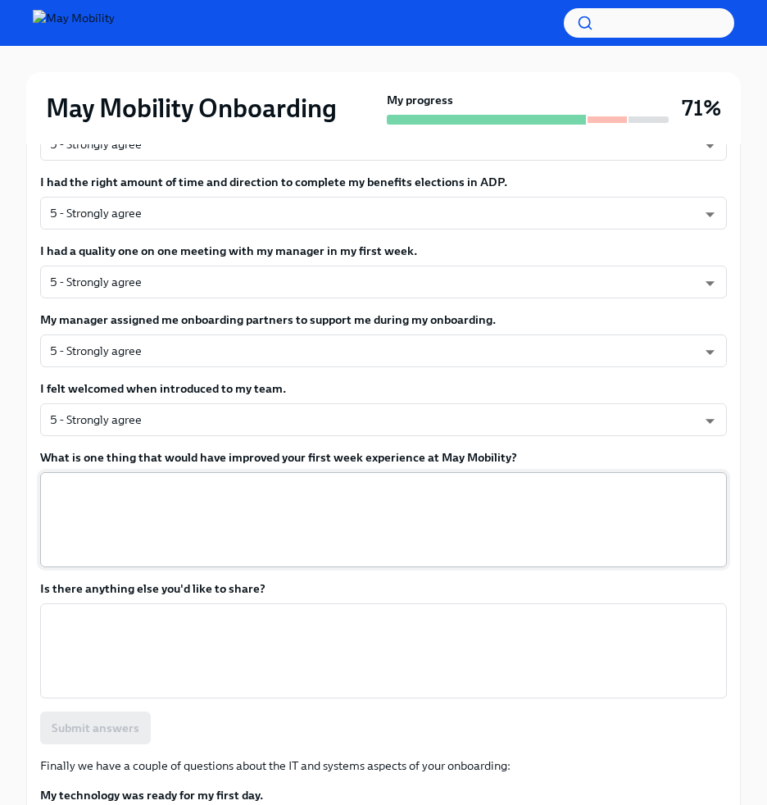
click at [156, 516] on textarea "What is one thing that would have improved your first week experience at May Mo…" at bounding box center [383, 519] width 667 height 79
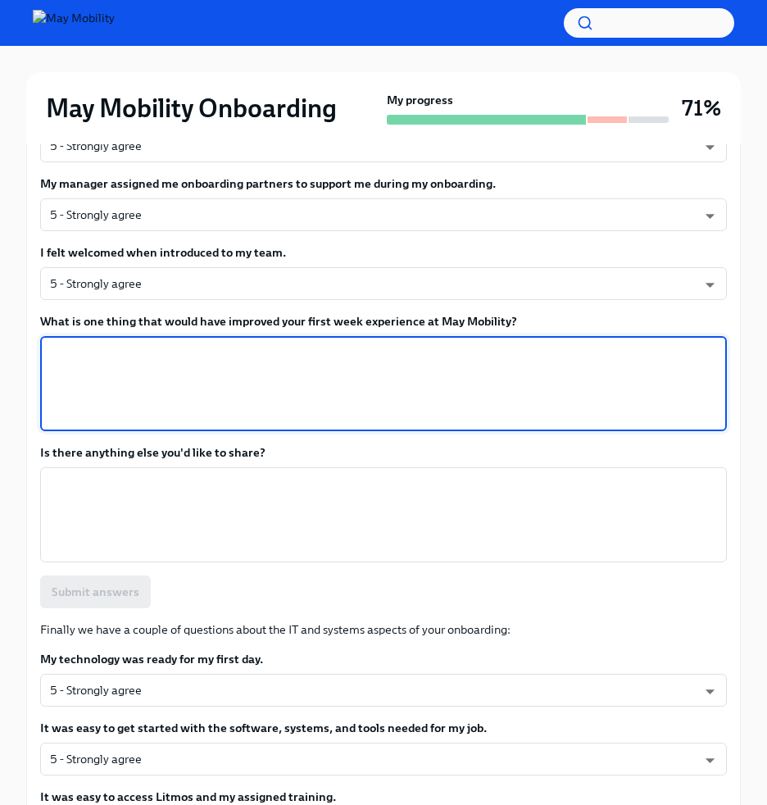
scroll to position [1043, 0]
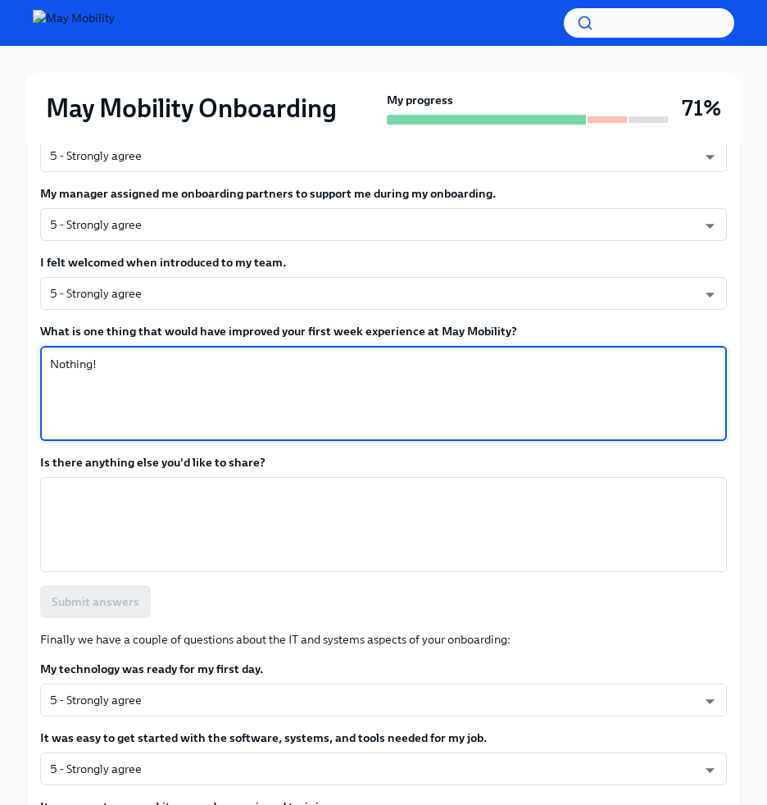
type textarea "Nothing!"
click at [268, 581] on div "Overall, how satisfied are you with your pre-hire and first week onboarding exp…" at bounding box center [383, 18] width 687 height 1200
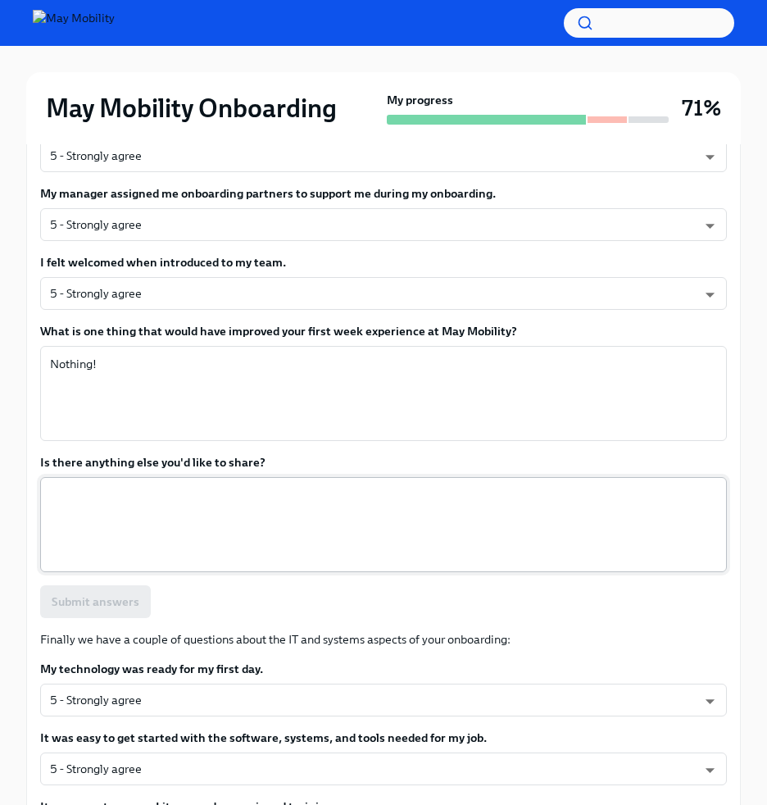
click at [275, 523] on textarea "Is there anything else you'd like to share?" at bounding box center [383, 524] width 667 height 79
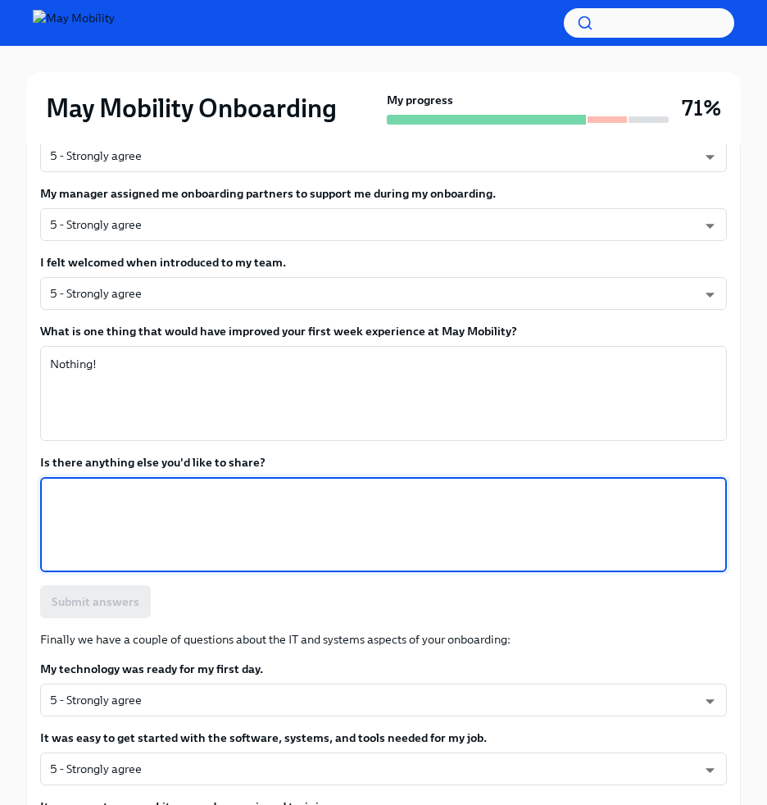
click at [251, 608] on div "Submit answers" at bounding box center [383, 601] width 687 height 33
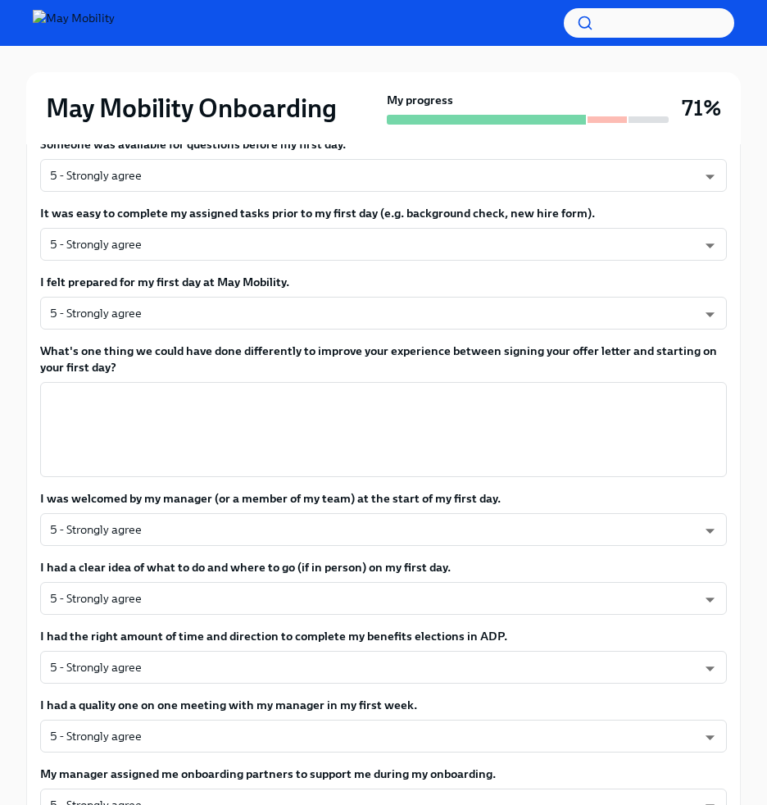
scroll to position [460, 0]
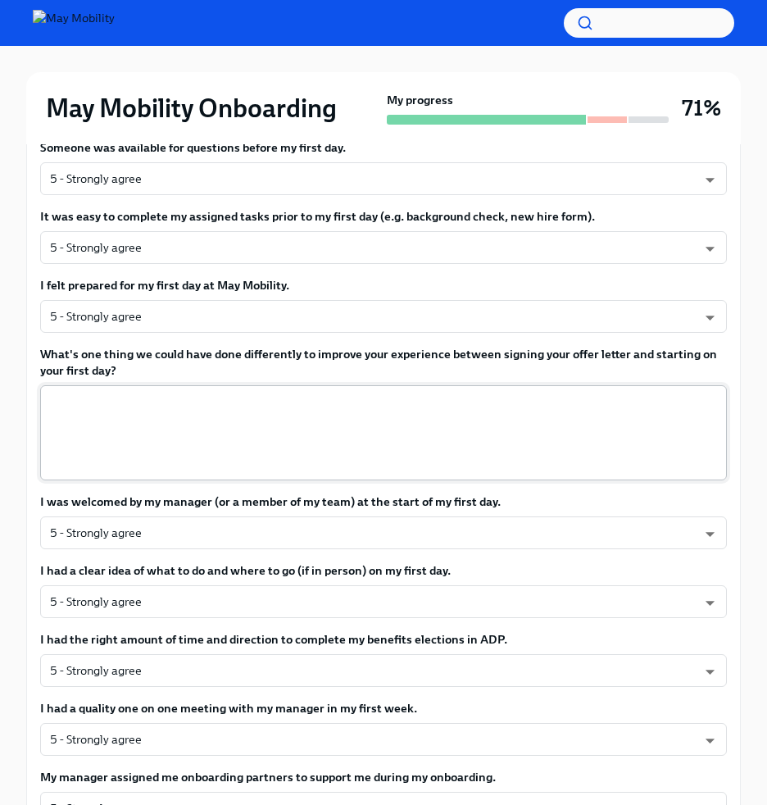
click at [249, 474] on div "x ​" at bounding box center [383, 432] width 687 height 95
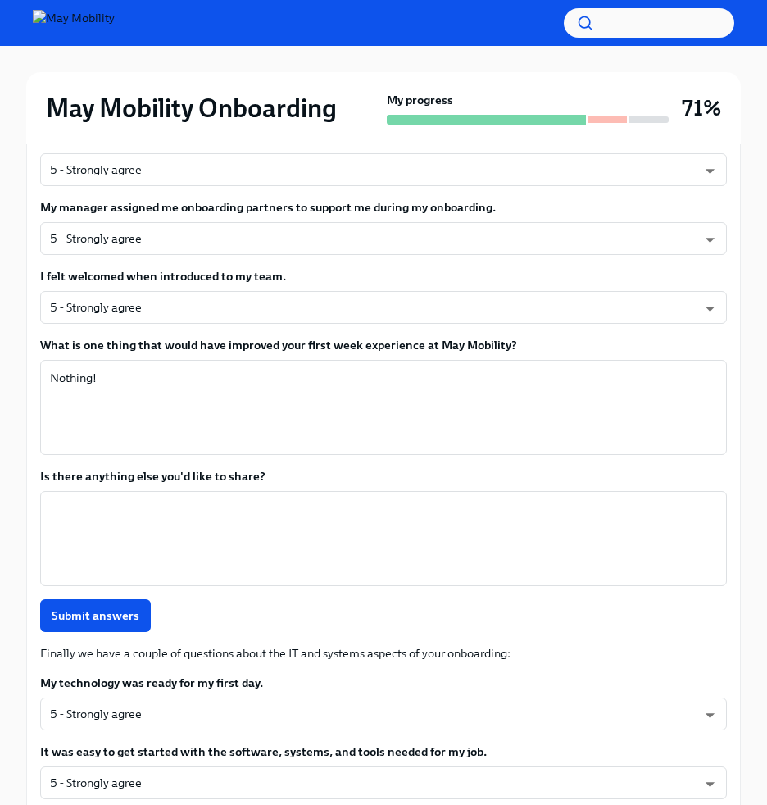
scroll to position [1036, 0]
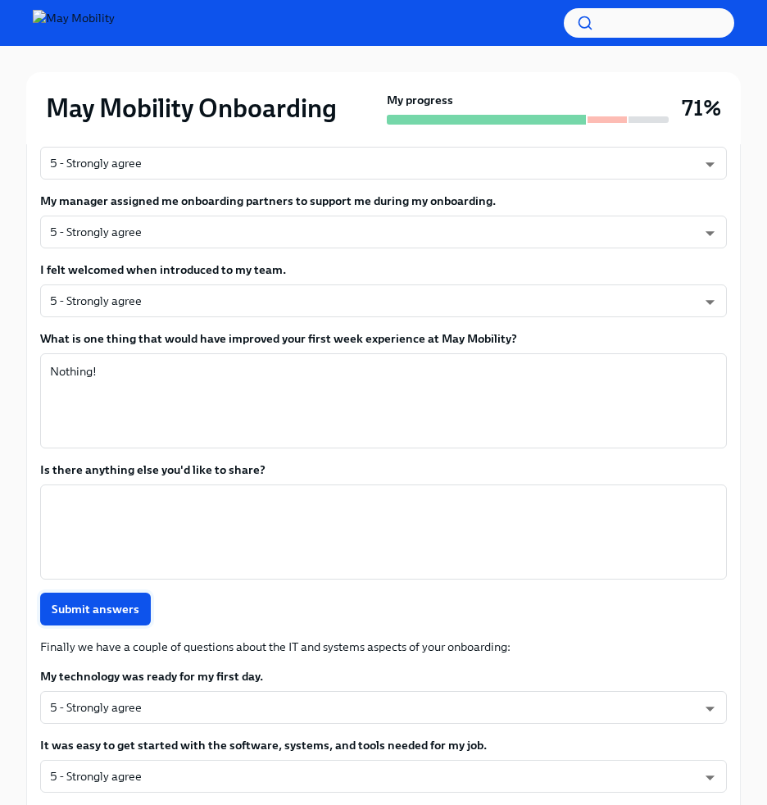
type textarea "I can't think of anything since I was in the office before I started, I had goo…"
click at [98, 606] on span "Submit answers" at bounding box center [96, 609] width 88 height 16
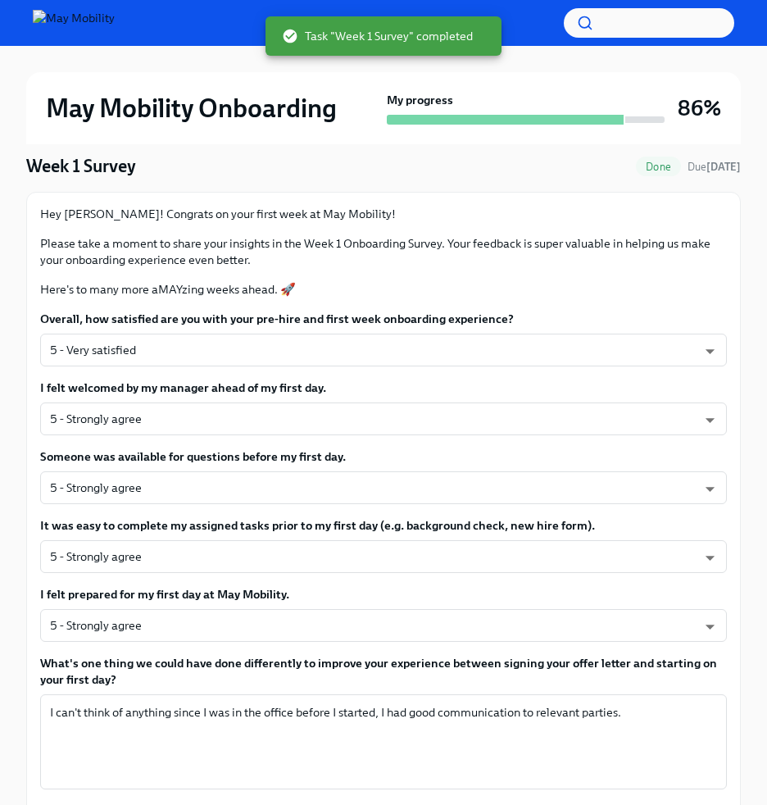
scroll to position [0, 0]
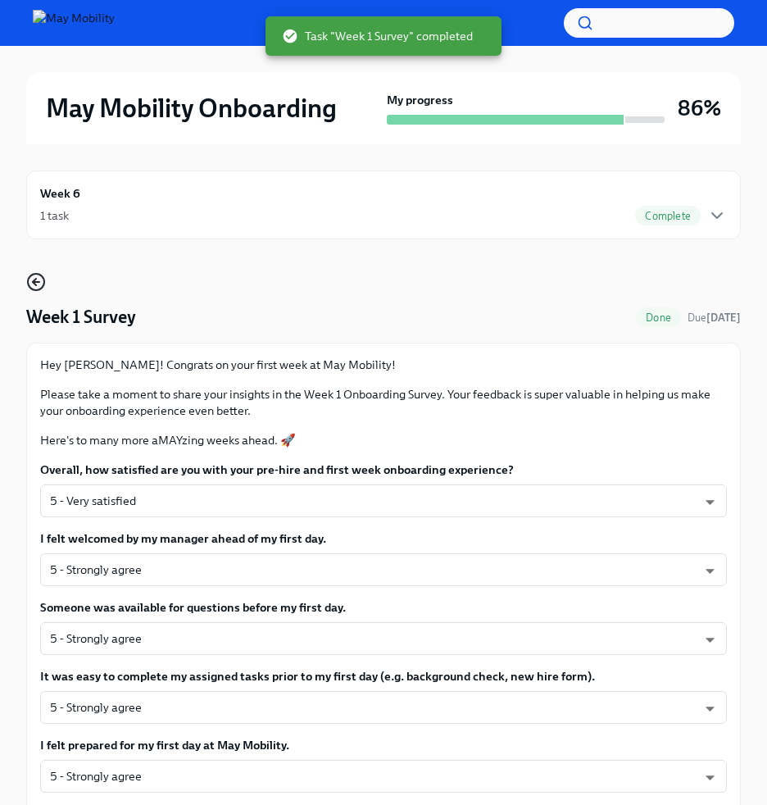
click at [36, 288] on icon "button" at bounding box center [36, 282] width 20 height 20
